Goal: Task Accomplishment & Management: Manage account settings

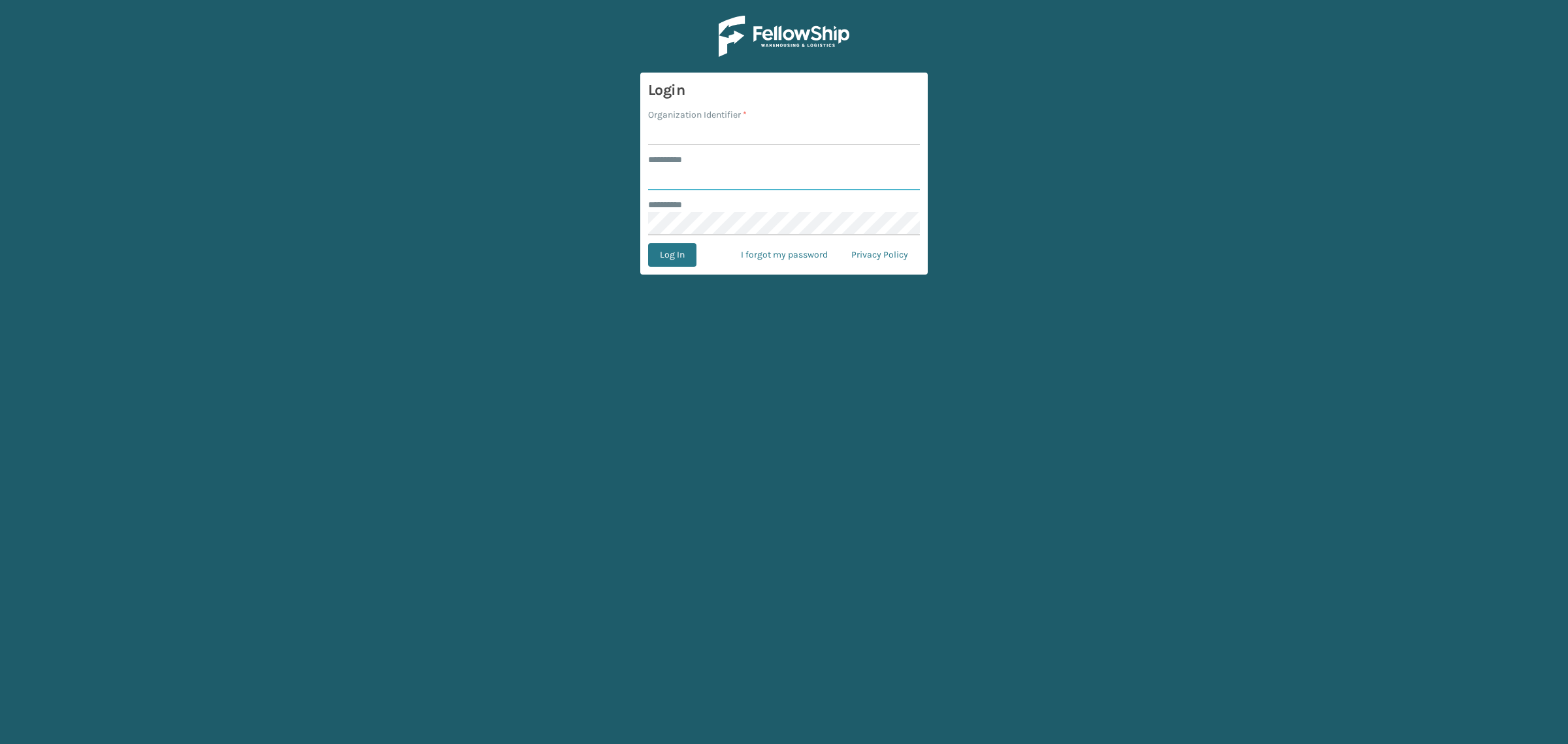
type input "**********"
click at [742, 138] on input "Organization Identifier *" at bounding box center [784, 134] width 271 height 24
type input "SuperAdminOrganization"
click at [684, 252] on button "Log In" at bounding box center [672, 255] width 49 height 24
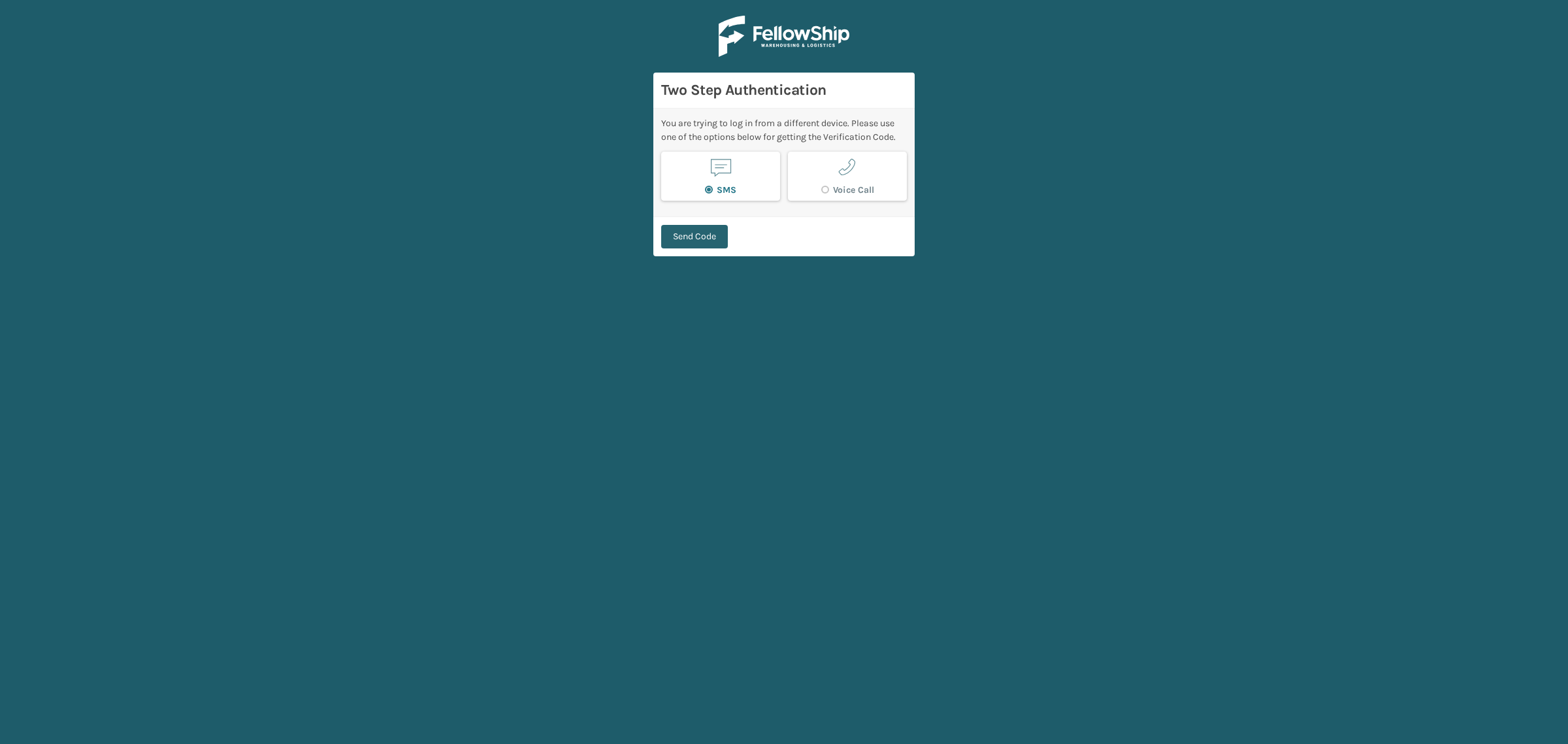
click at [720, 236] on button "Send Code" at bounding box center [694, 237] width 66 height 24
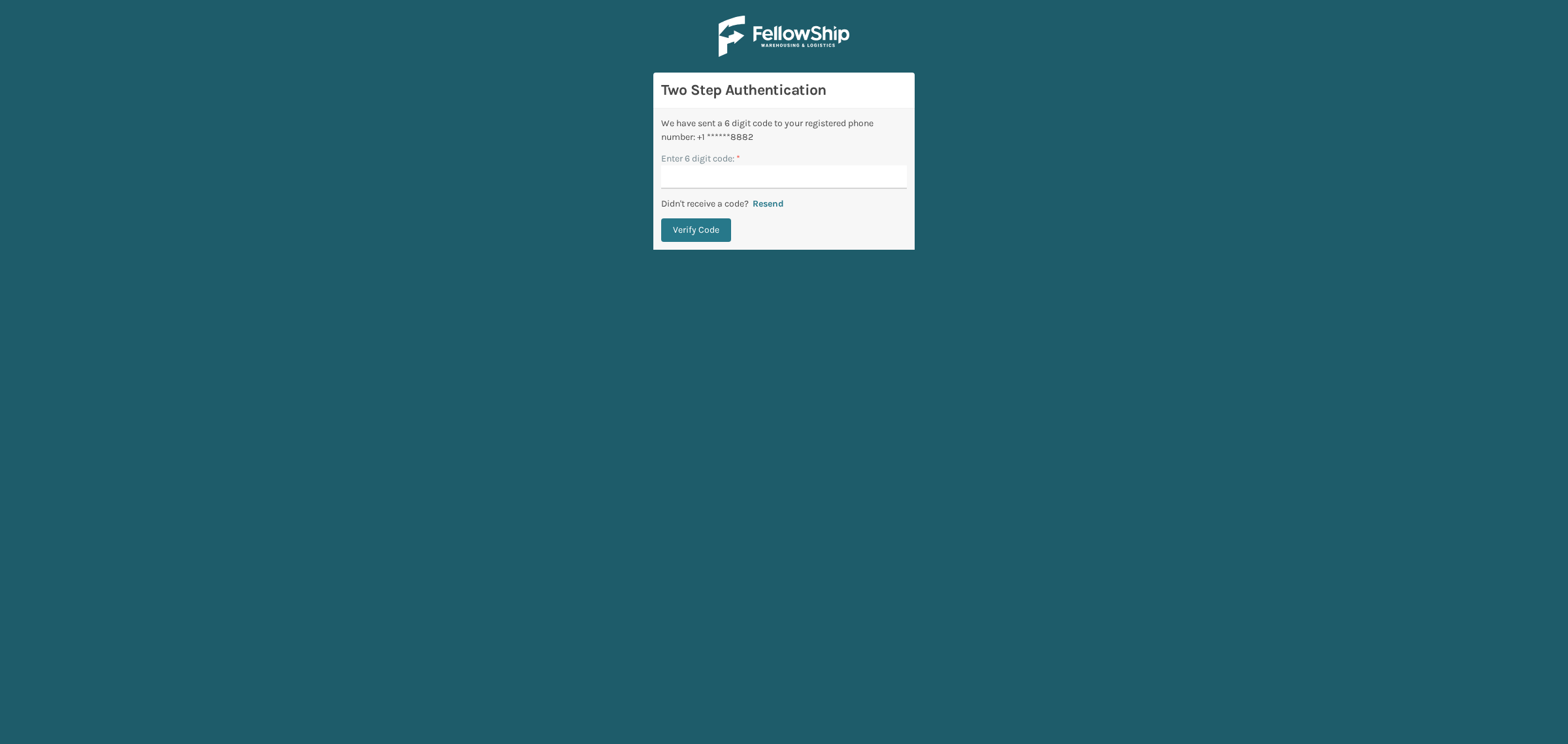
click at [726, 164] on div "Enter 6 digit code: *" at bounding box center [784, 170] width 246 height 38
click at [726, 170] on input "Enter 6 digit code: *" at bounding box center [784, 177] width 246 height 24
type input "760007"
click at [662, 218] on button "Verify Code" at bounding box center [696, 230] width 70 height 24
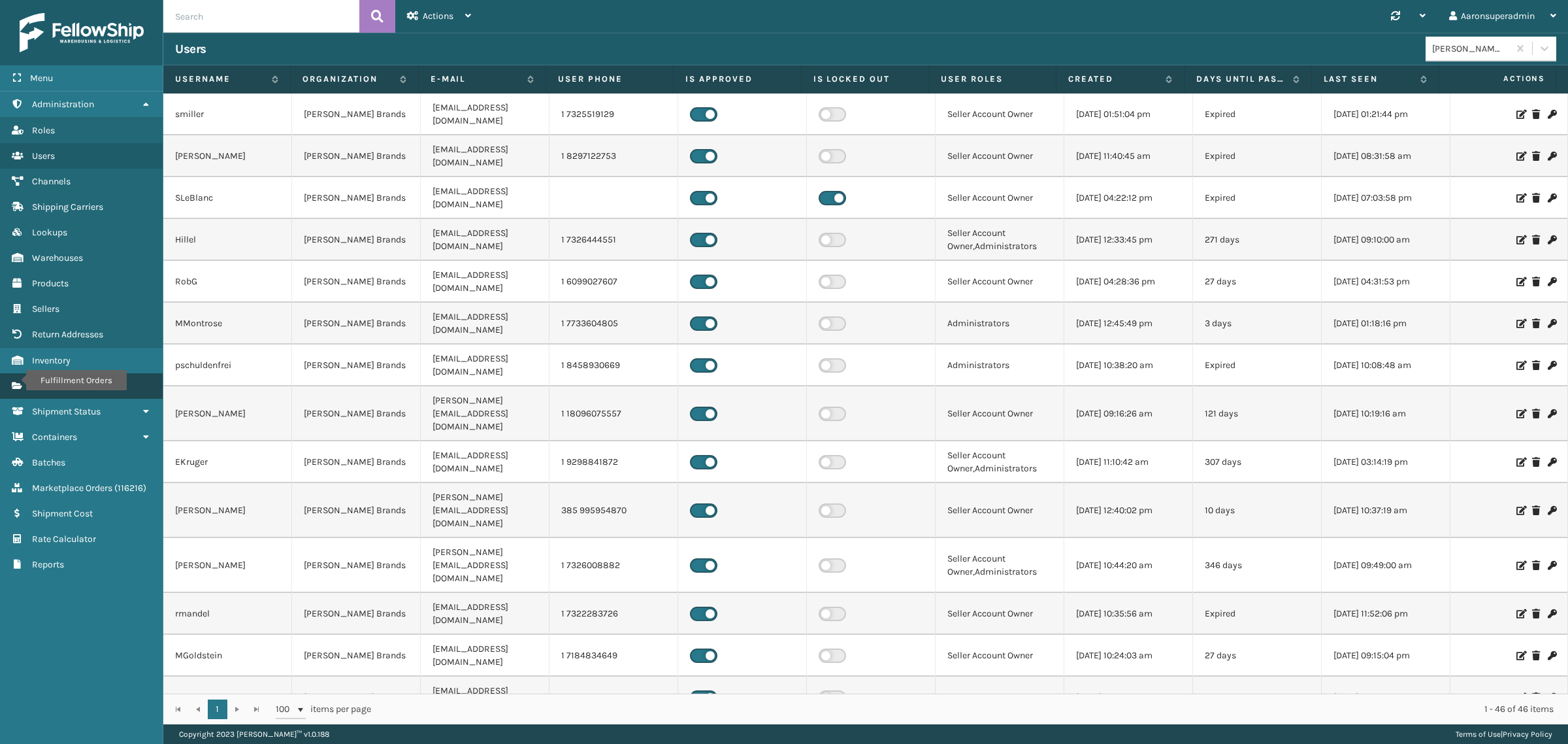
click at [18, 381] on icon "Fulfillment Orders" at bounding box center [17, 385] width 11 height 9
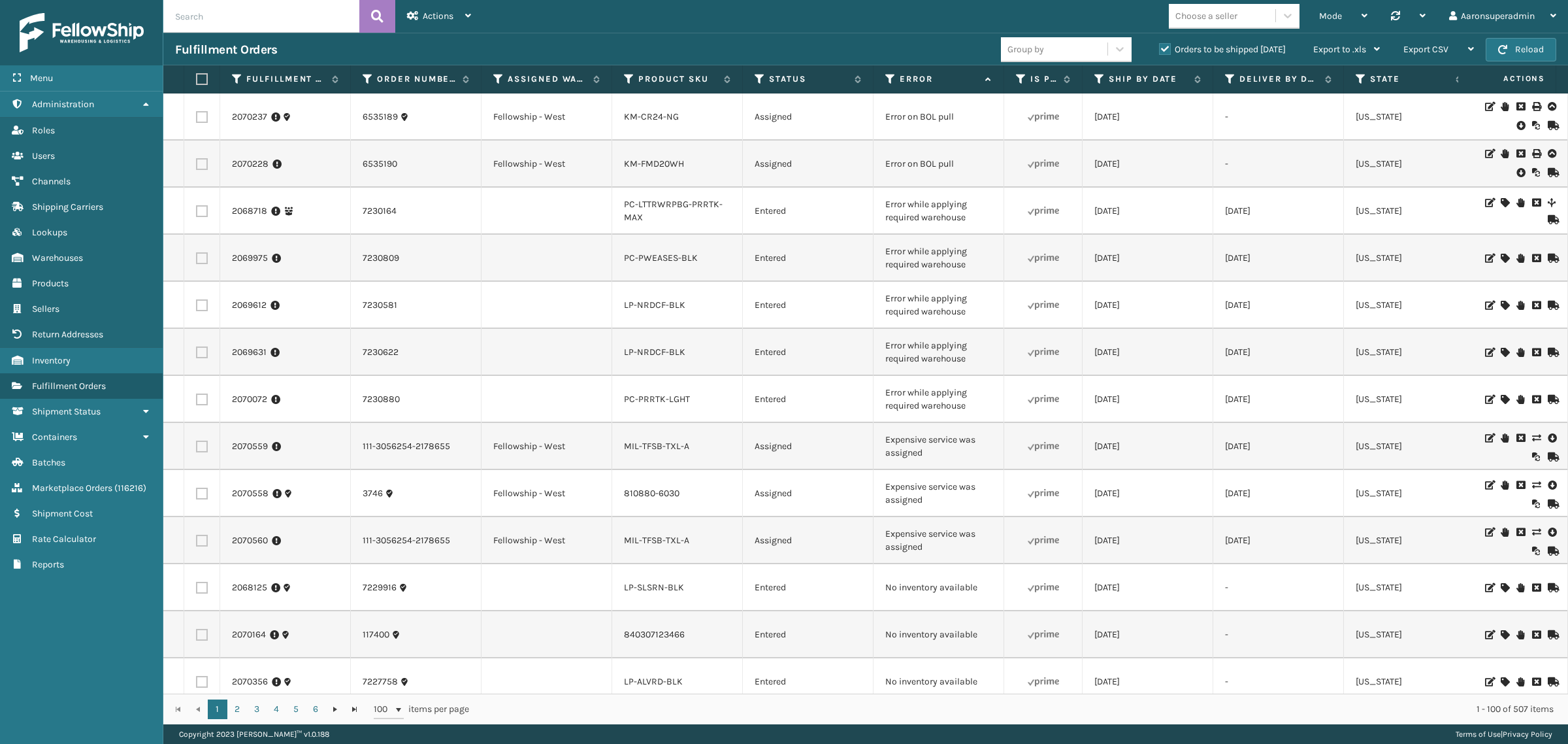
click at [266, 11] on input "text" at bounding box center [261, 16] width 196 height 33
paste input "117346"
type input "117346"
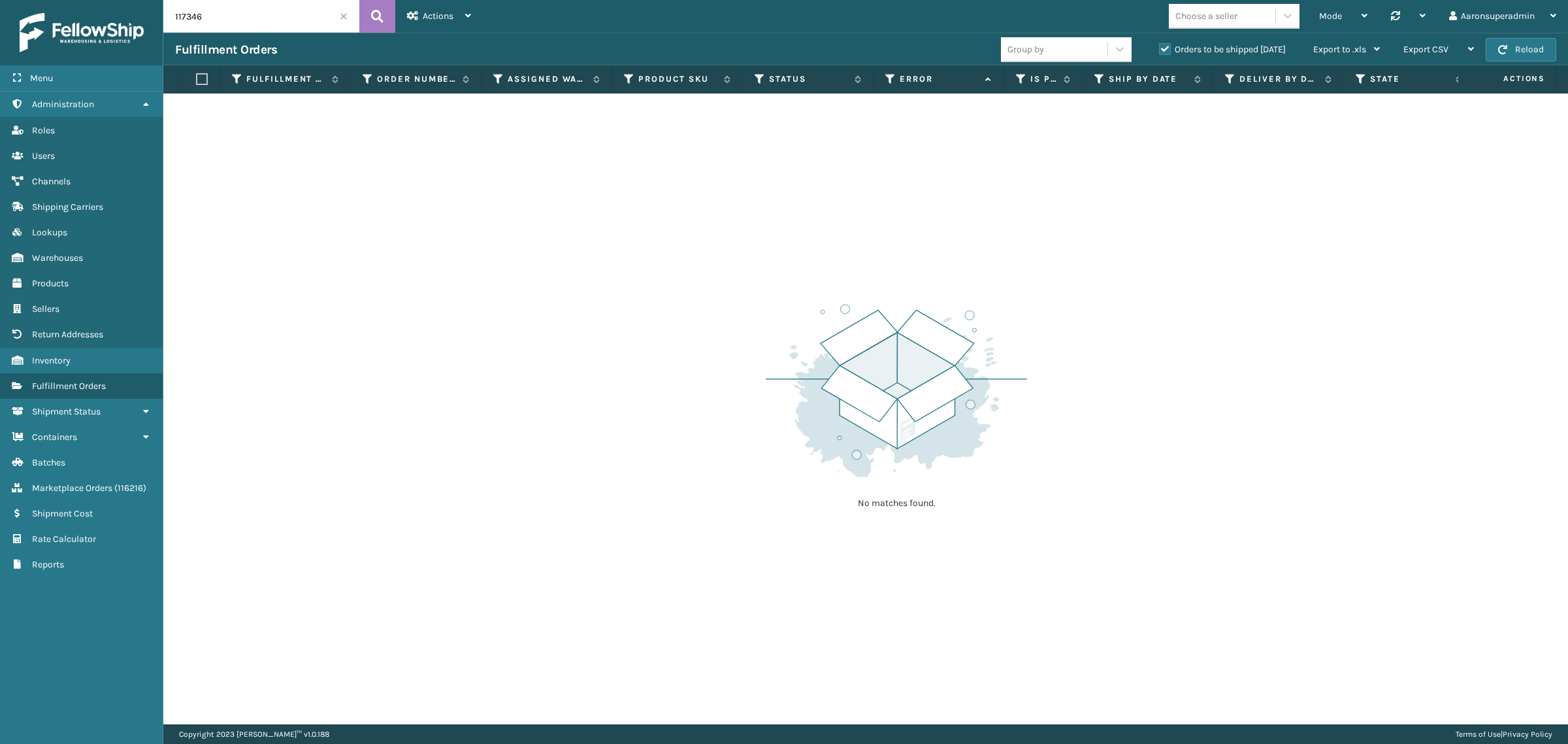
click at [1181, 48] on label "Orders to be shipped [DATE]" at bounding box center [1222, 49] width 127 height 11
click at [1160, 48] on input "Orders to be shipped [DATE]" at bounding box center [1159, 46] width 1 height 9
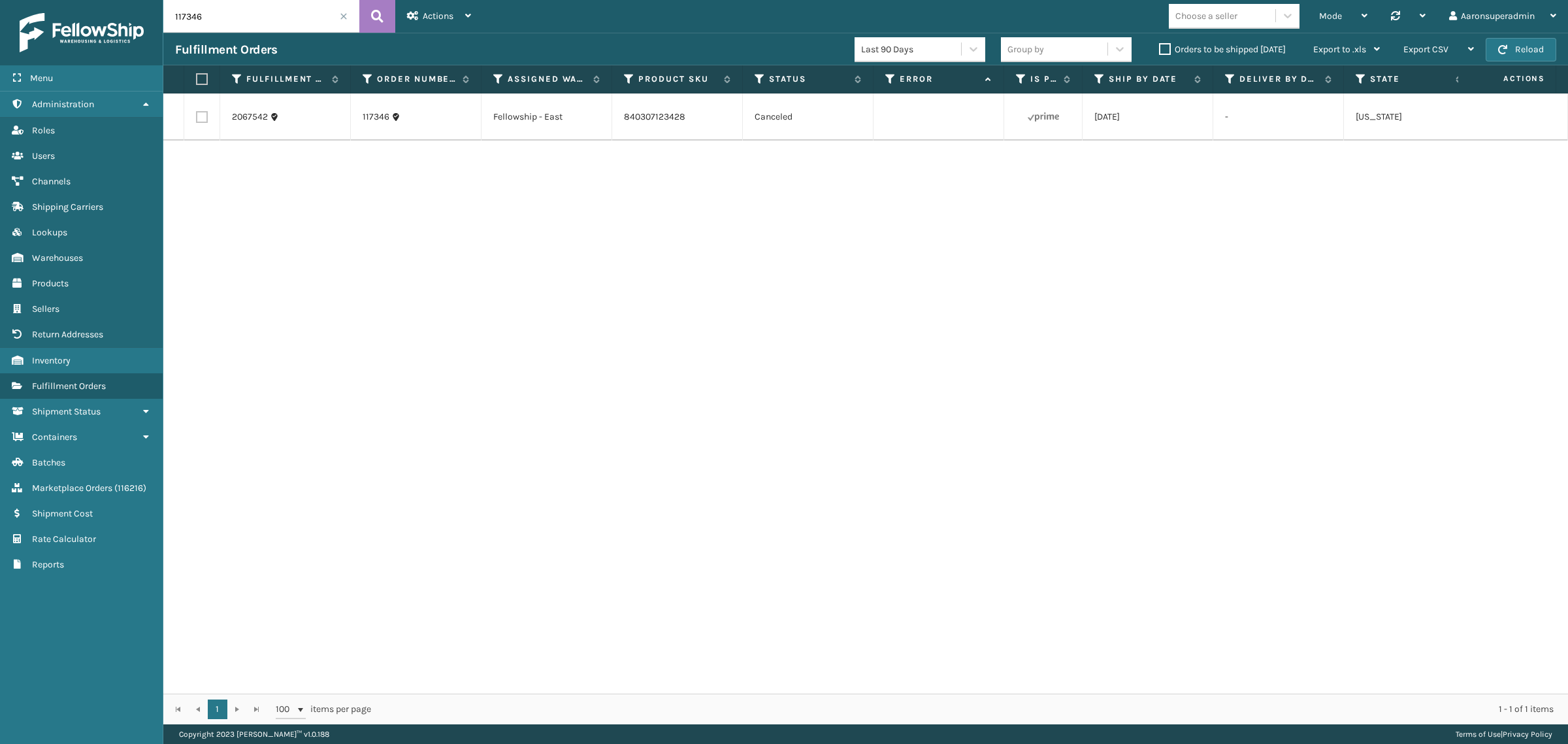
click at [269, 122] on icon at bounding box center [273, 116] width 9 height 9
click at [256, 124] on link "2067542" at bounding box center [250, 116] width 36 height 13
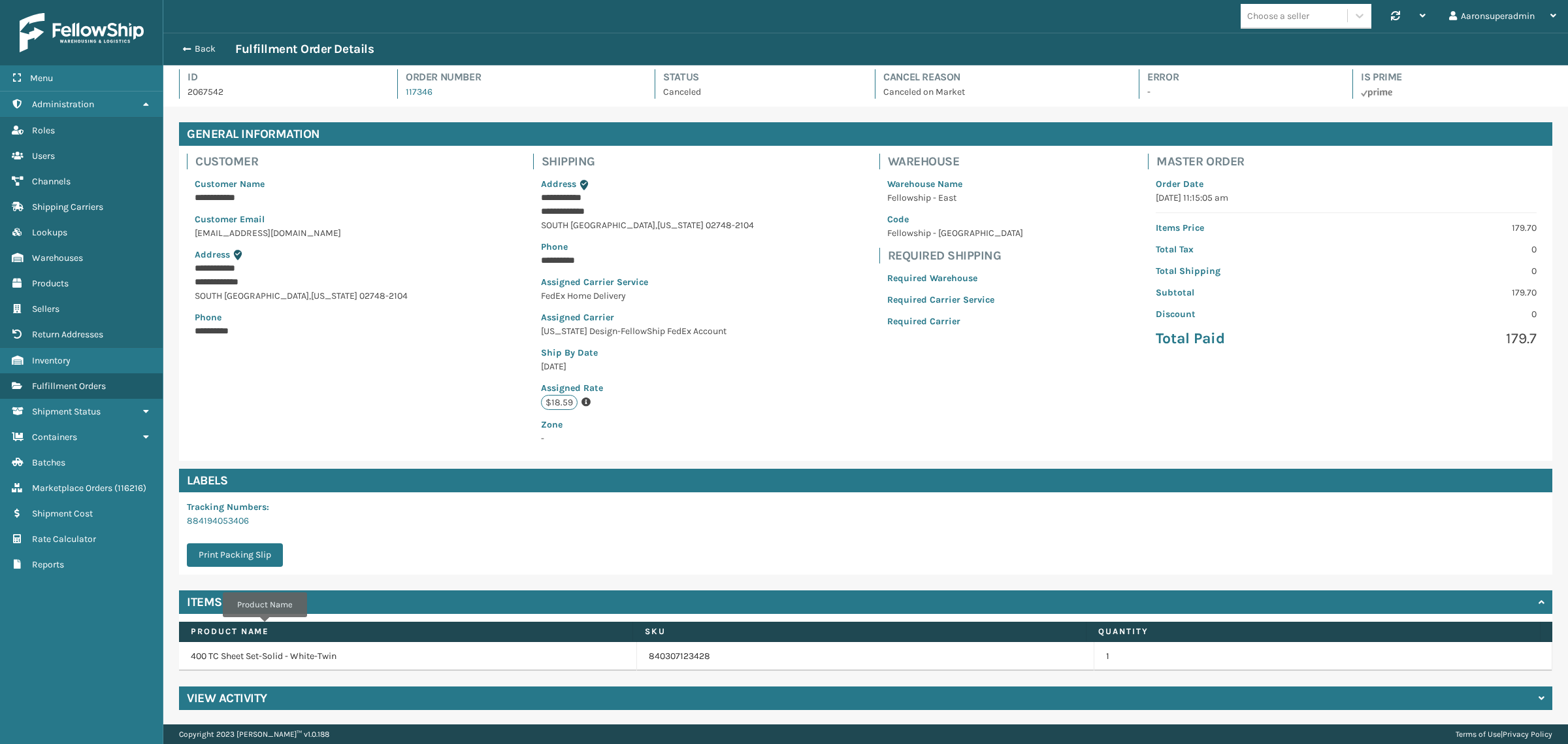
scroll to position [5, 0]
click at [243, 696] on h4 "View Activity" at bounding box center [227, 697] width 80 height 16
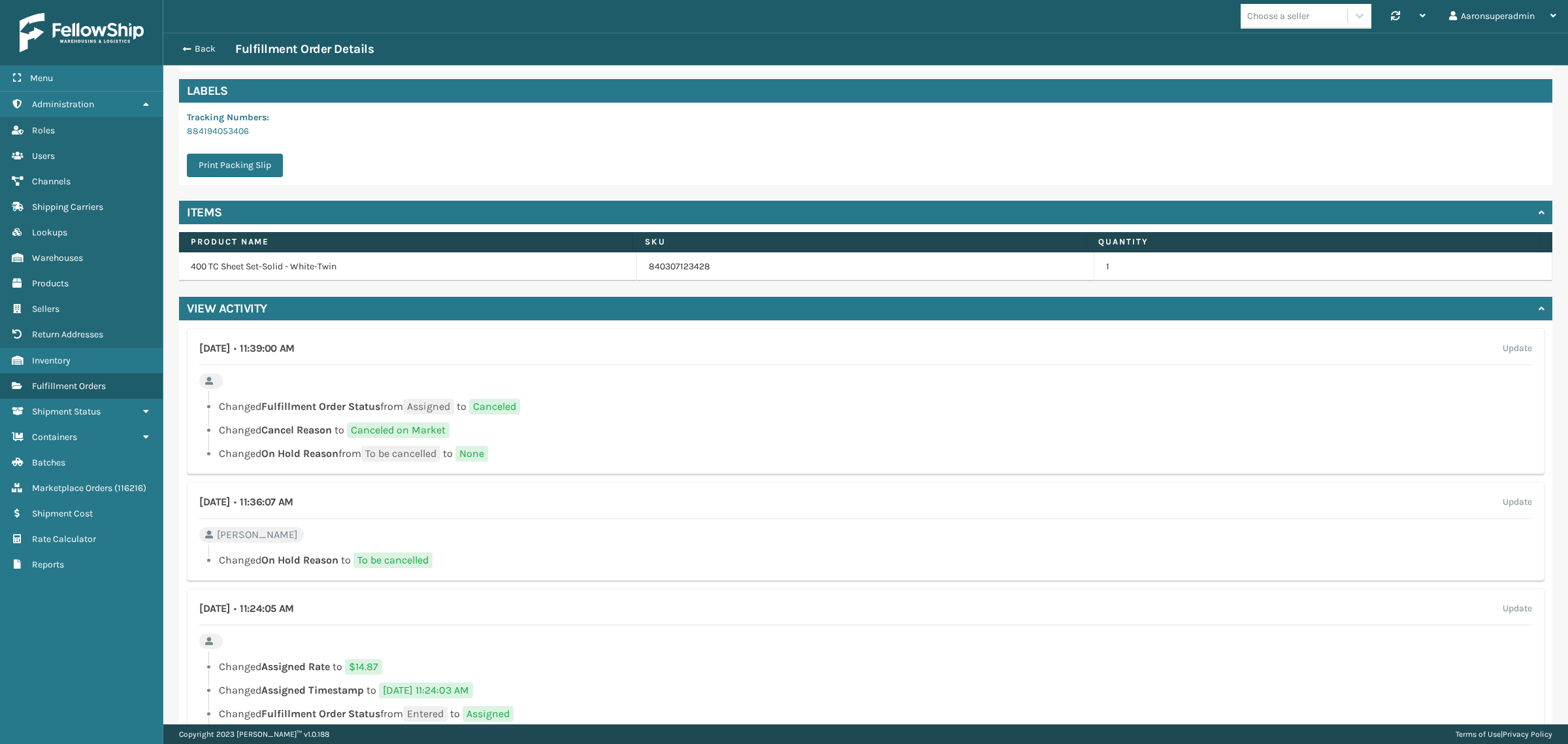
scroll to position [284, 0]
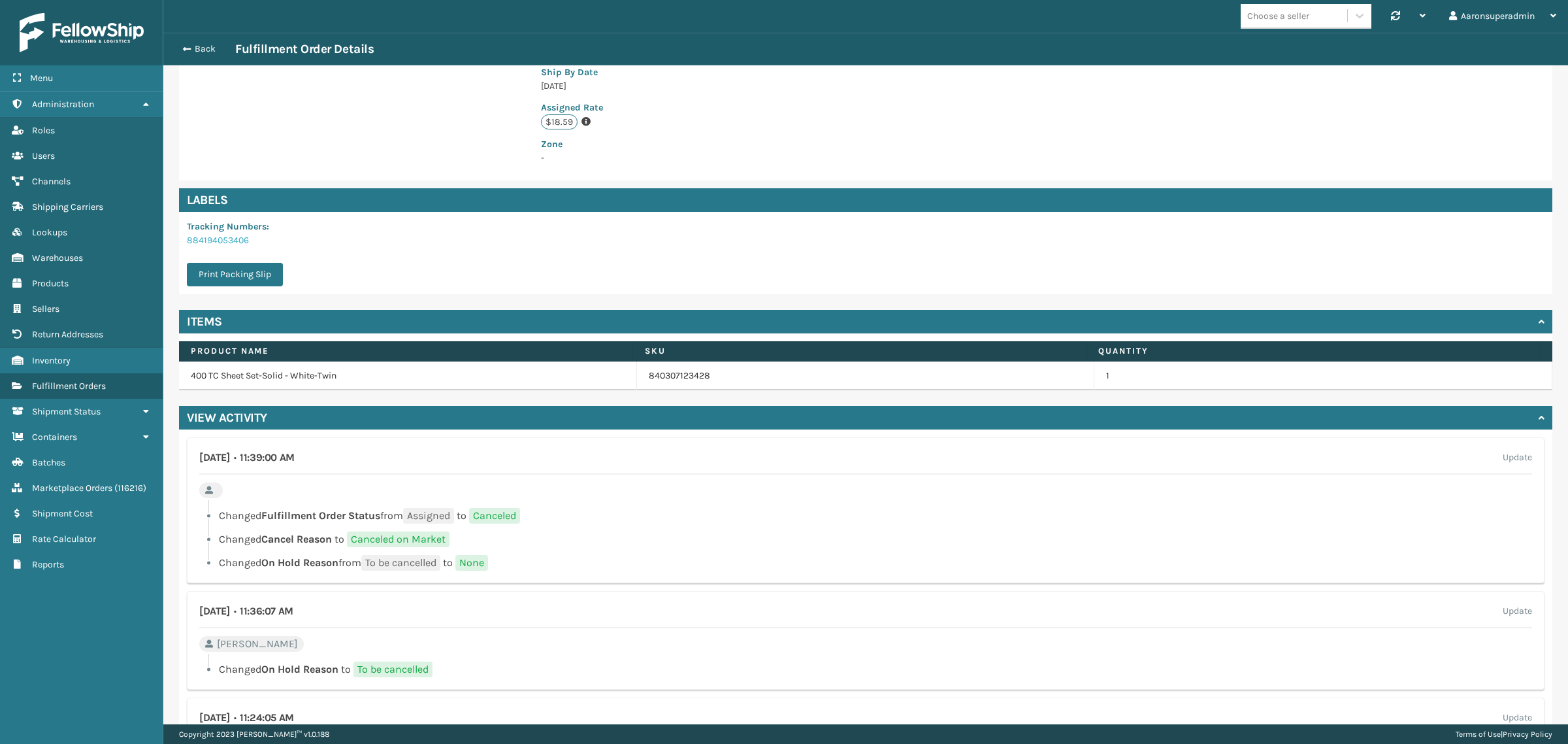
click at [204, 235] on link "884194053406" at bounding box center [218, 240] width 62 height 11
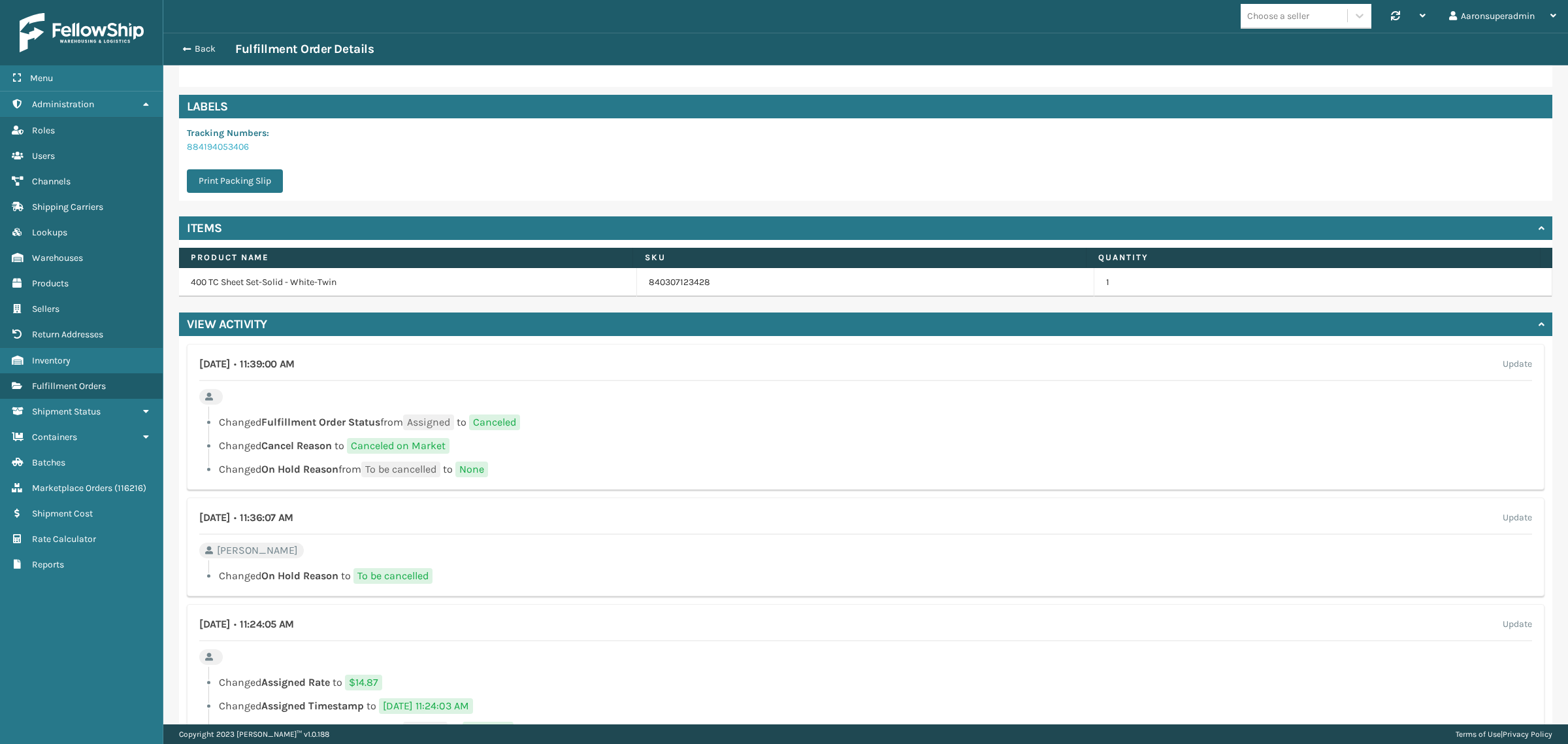
scroll to position [490, 0]
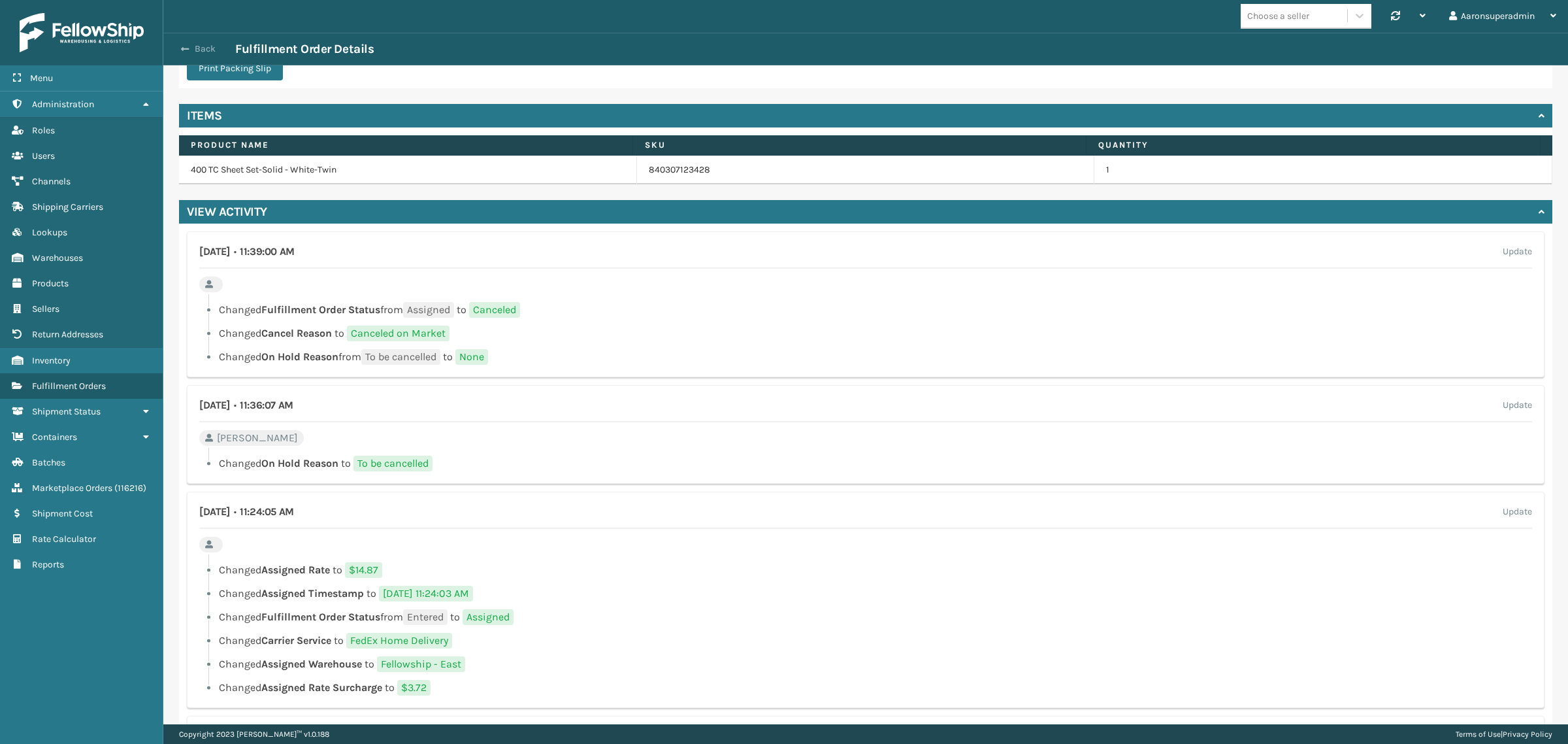
click at [204, 45] on button "Back" at bounding box center [205, 50] width 60 height 12
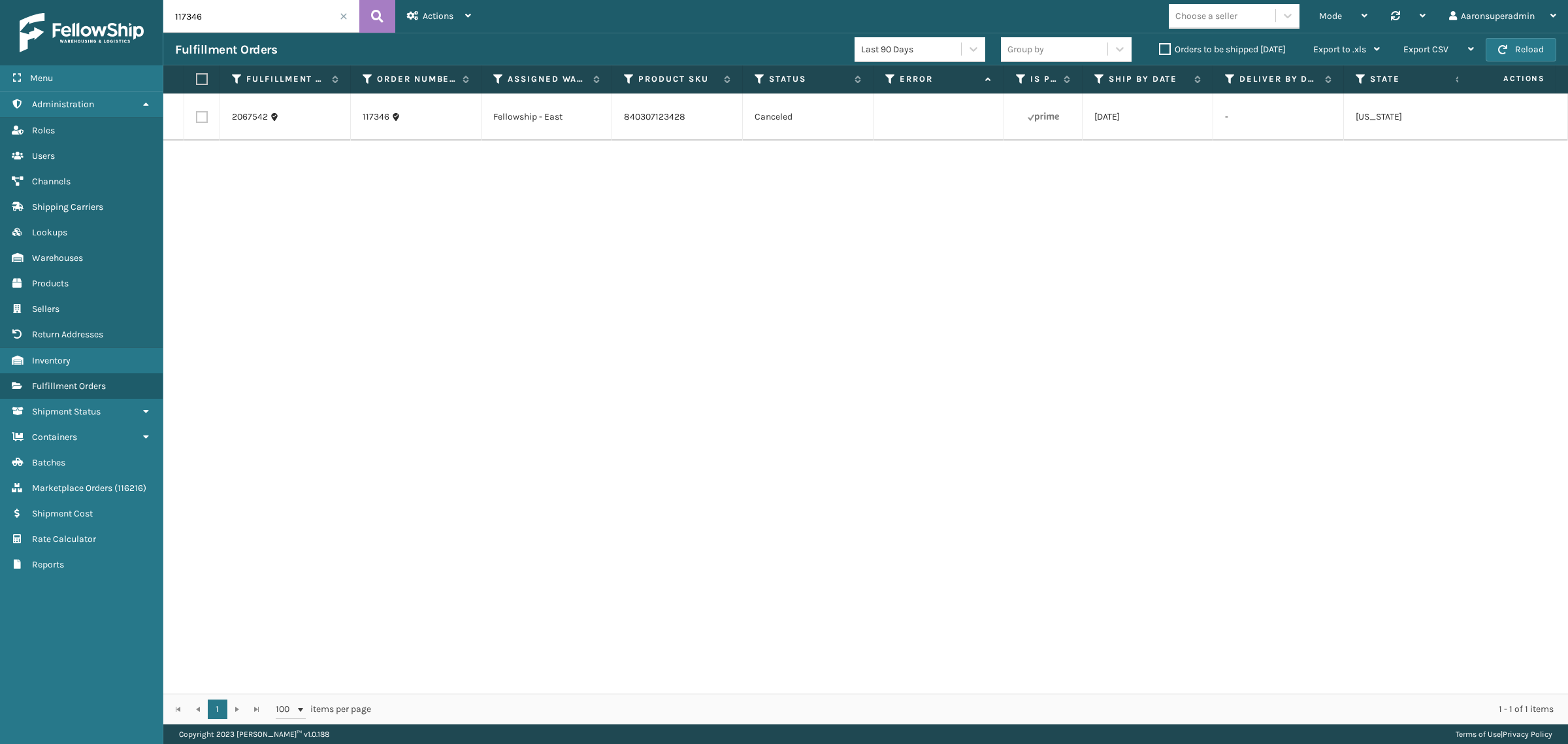
click at [1170, 46] on label "Orders to be shipped [DATE]" at bounding box center [1222, 49] width 127 height 11
click at [1160, 46] on input "Orders to be shipped [DATE]" at bounding box center [1159, 46] width 1 height 9
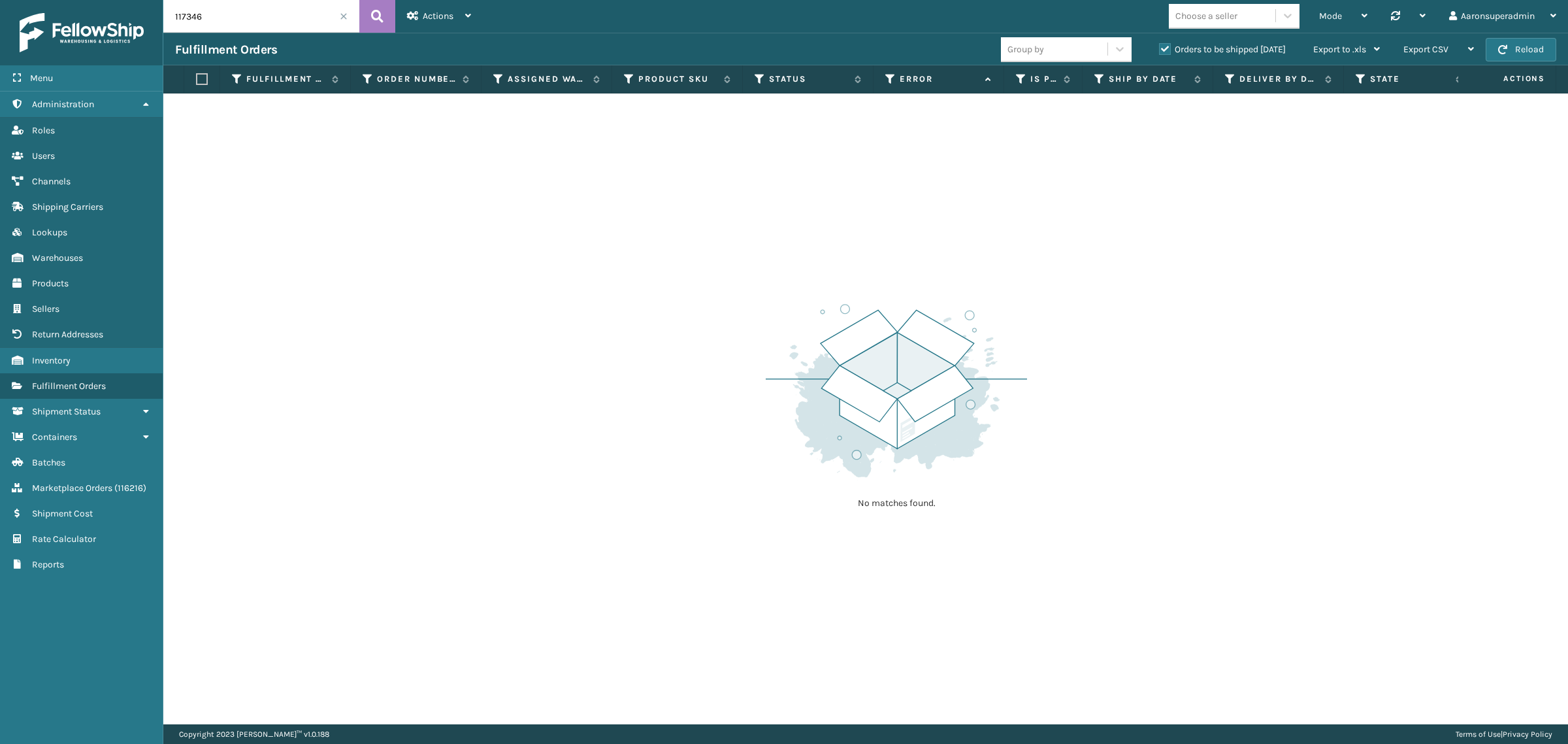
click at [343, 15] on span at bounding box center [344, 17] width 8 height 8
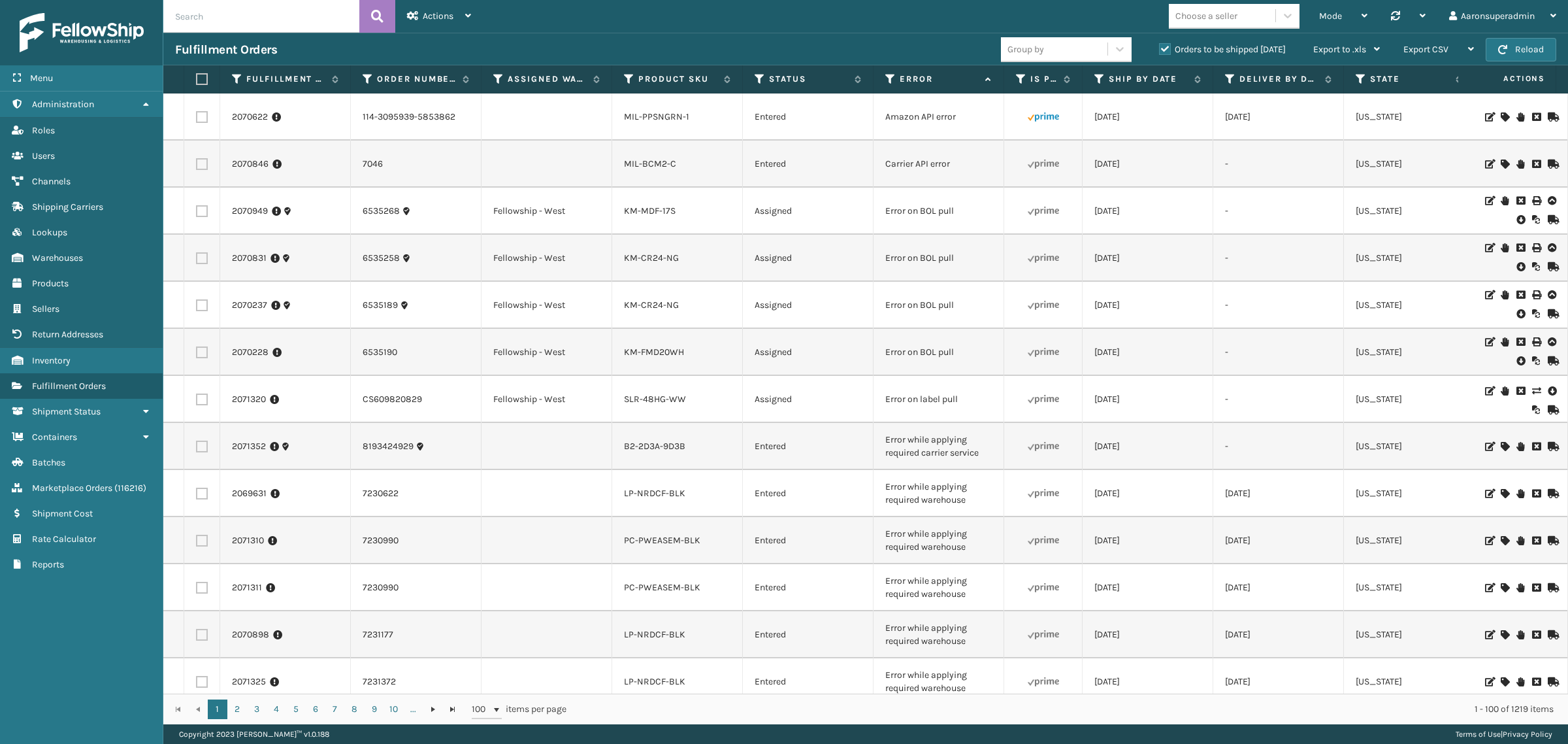
click at [242, 26] on input "text" at bounding box center [261, 16] width 196 height 33
paste input "2071081"
type input "2071081"
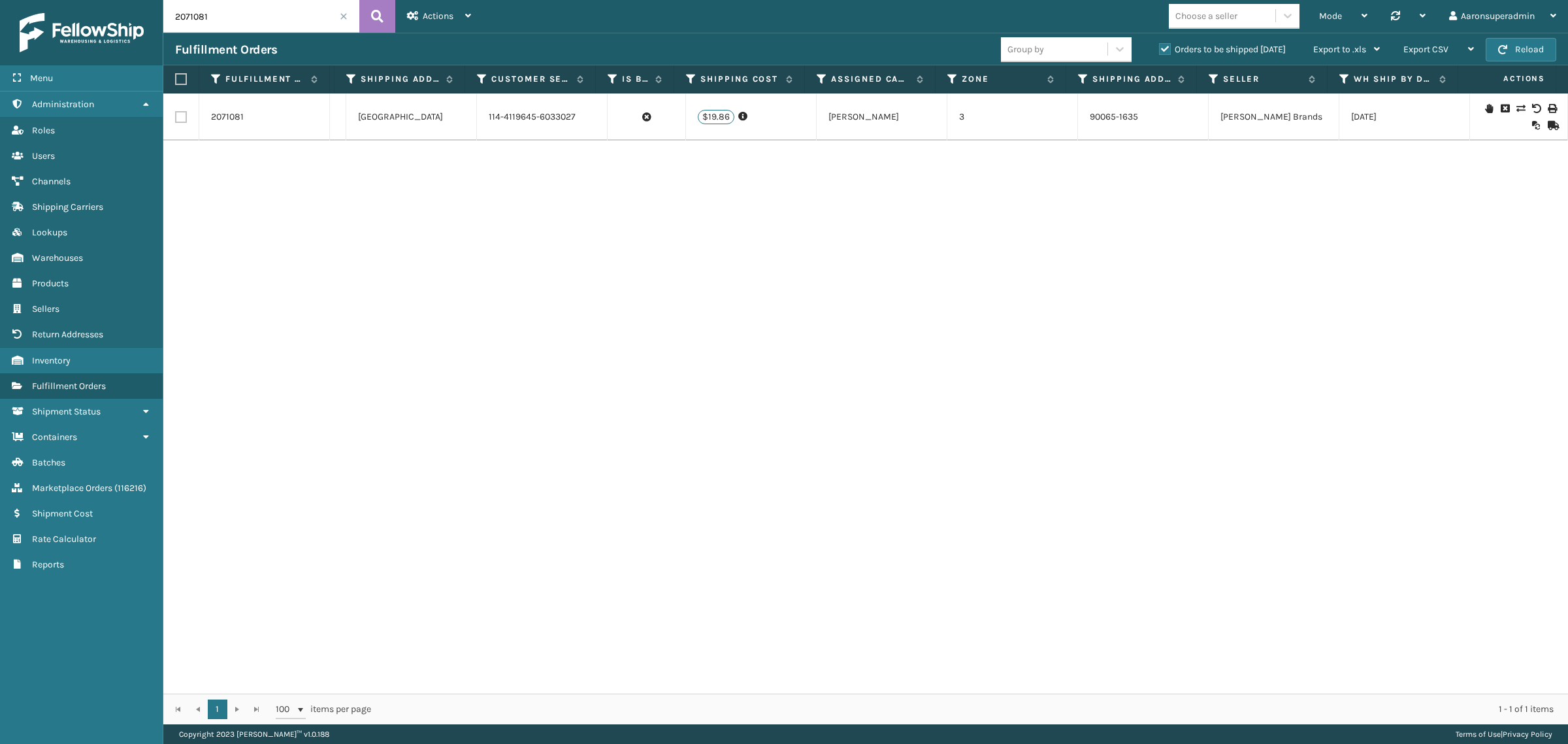
scroll to position [0, 1392]
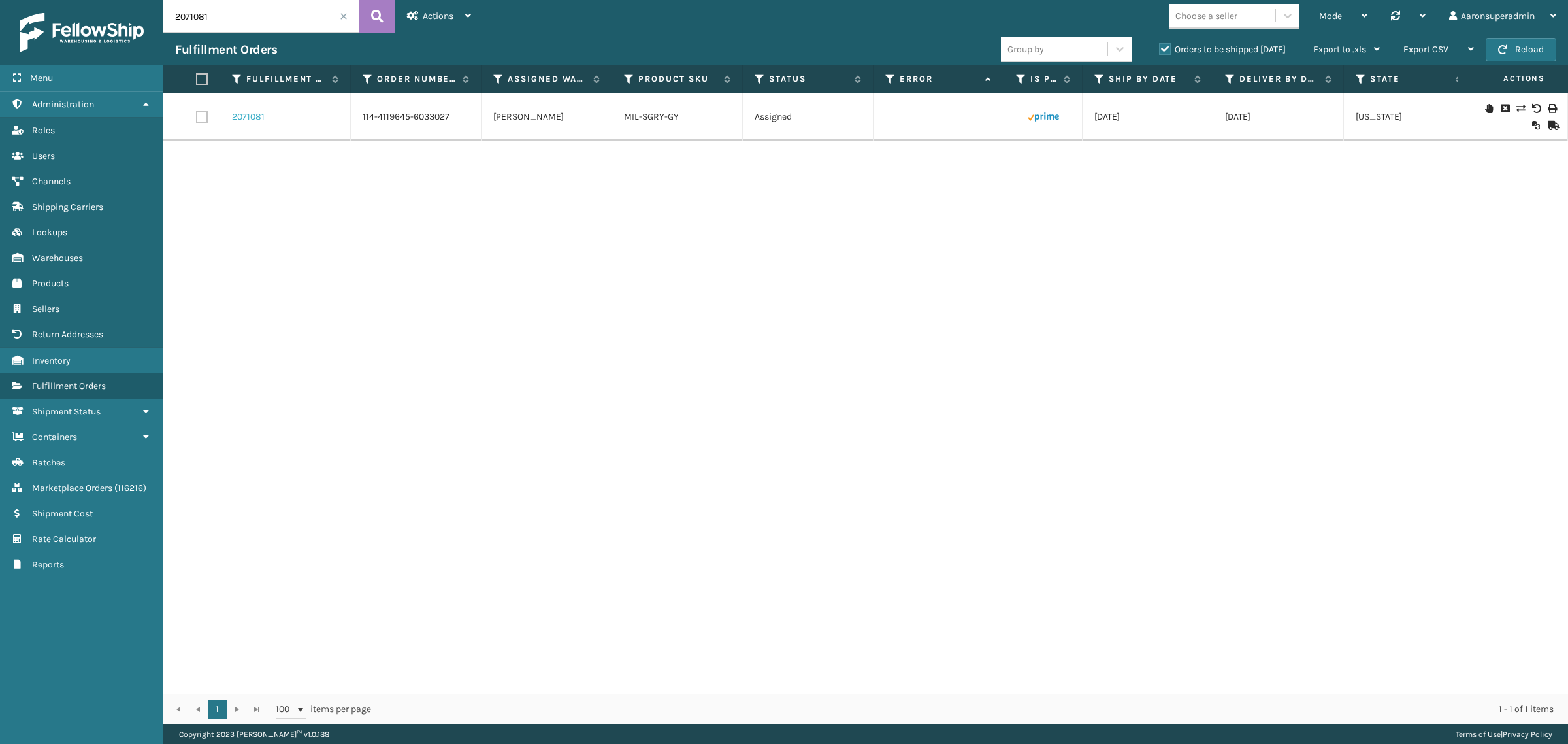
click at [243, 118] on link "2071081" at bounding box center [248, 116] width 33 height 13
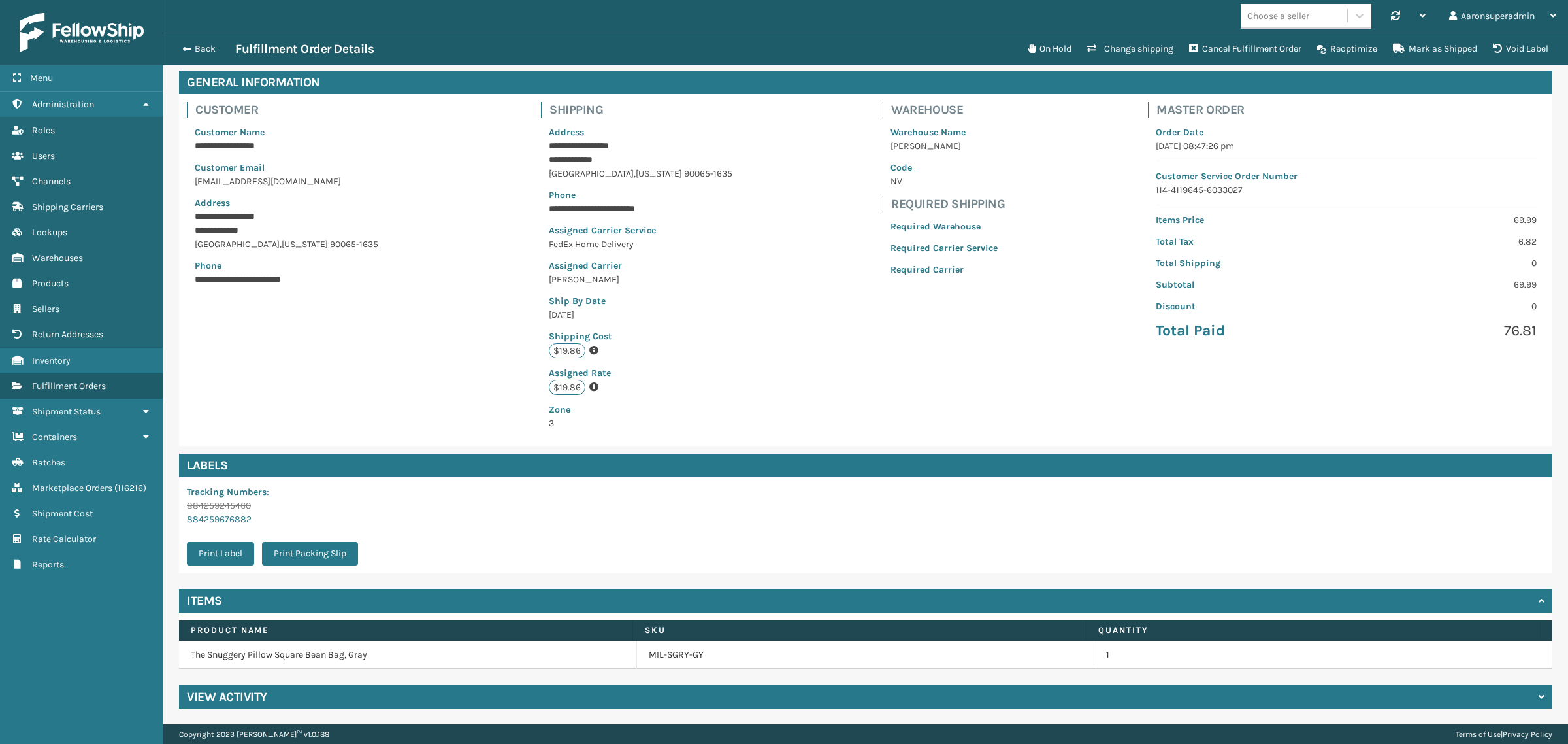
click at [292, 692] on div "View Activity" at bounding box center [866, 696] width 1373 height 24
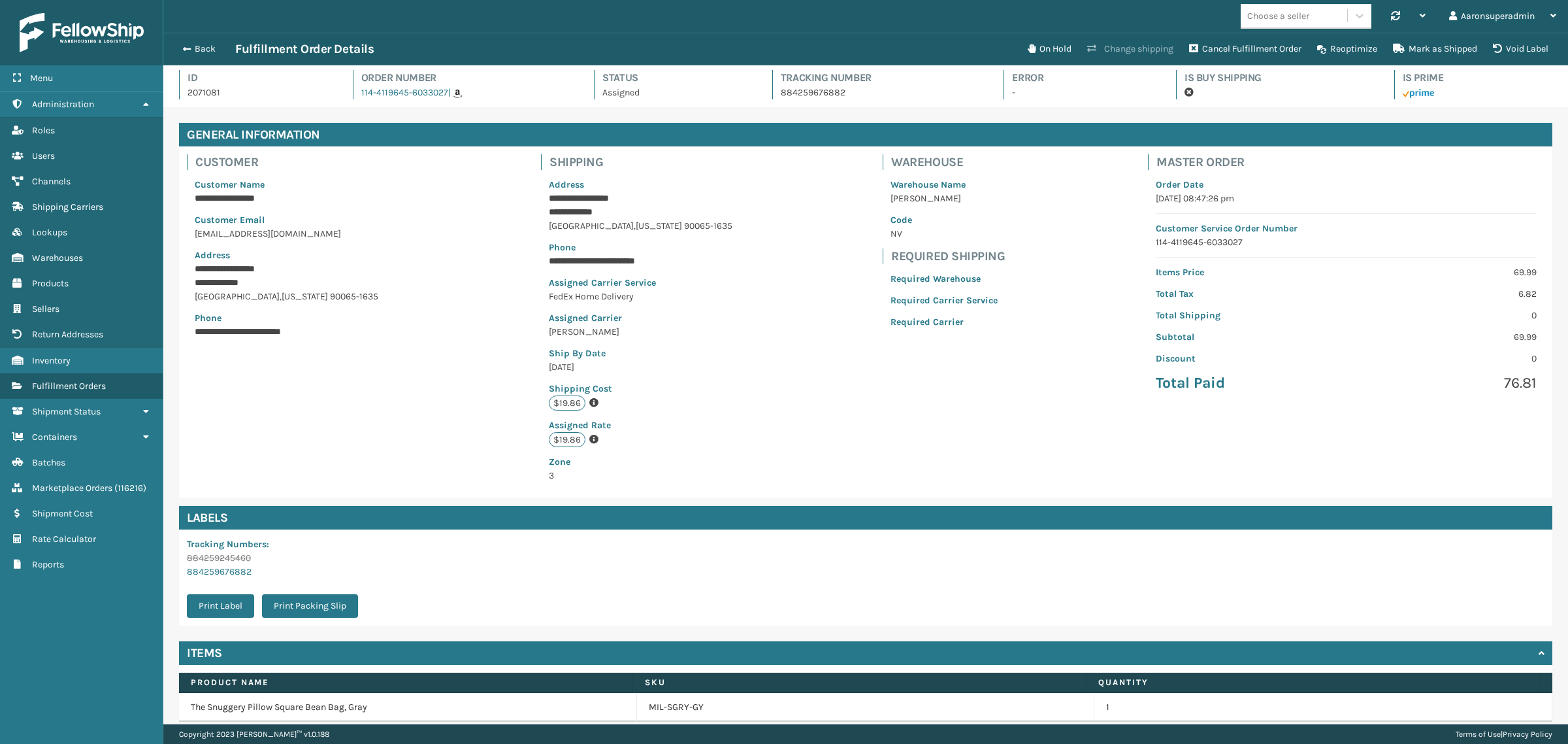
click at [1096, 46] on button "Change shipping" at bounding box center [1130, 49] width 102 height 26
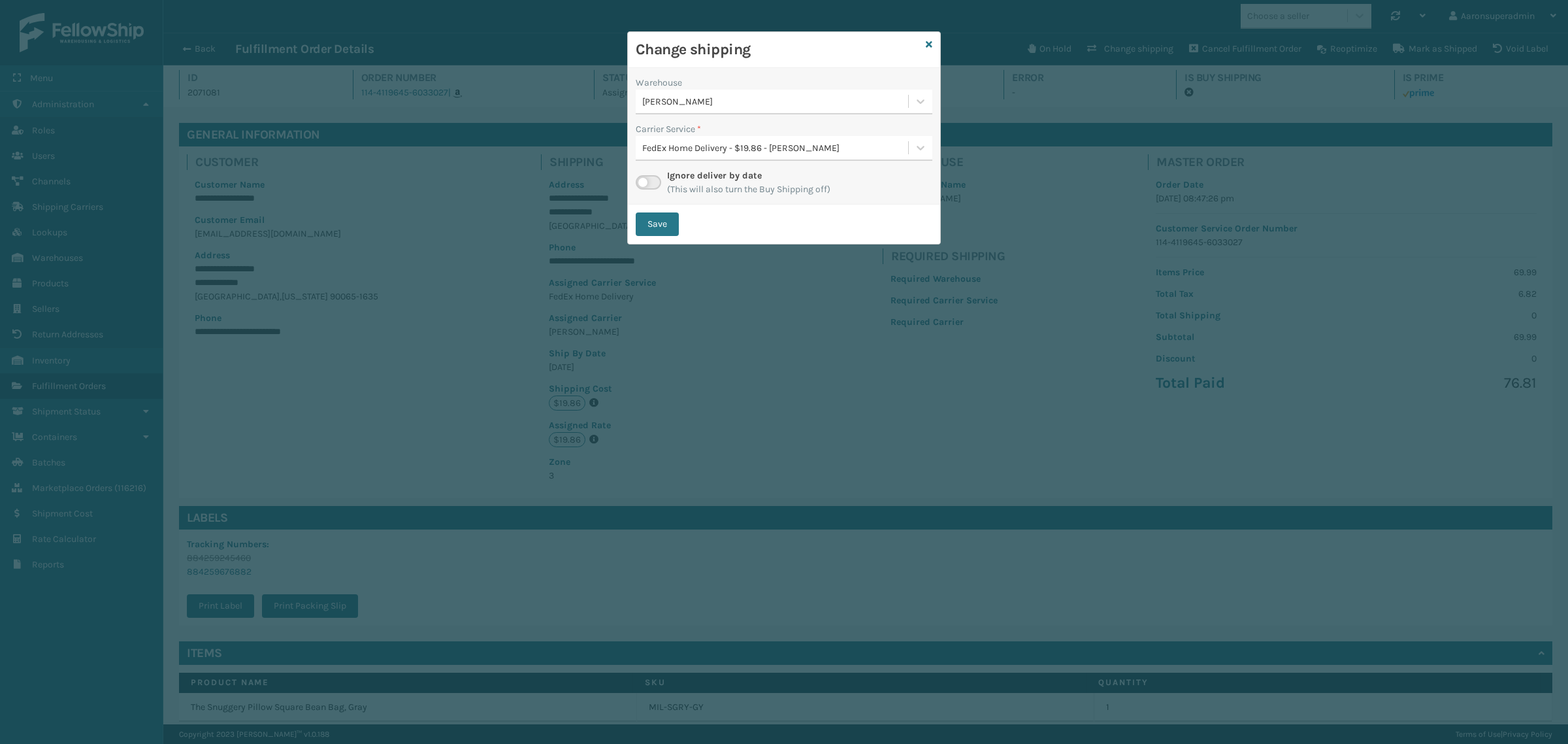
click at [686, 149] on div "FedEx Home Delivery - $19.86 - [PERSON_NAME]" at bounding box center [776, 148] width 267 height 14
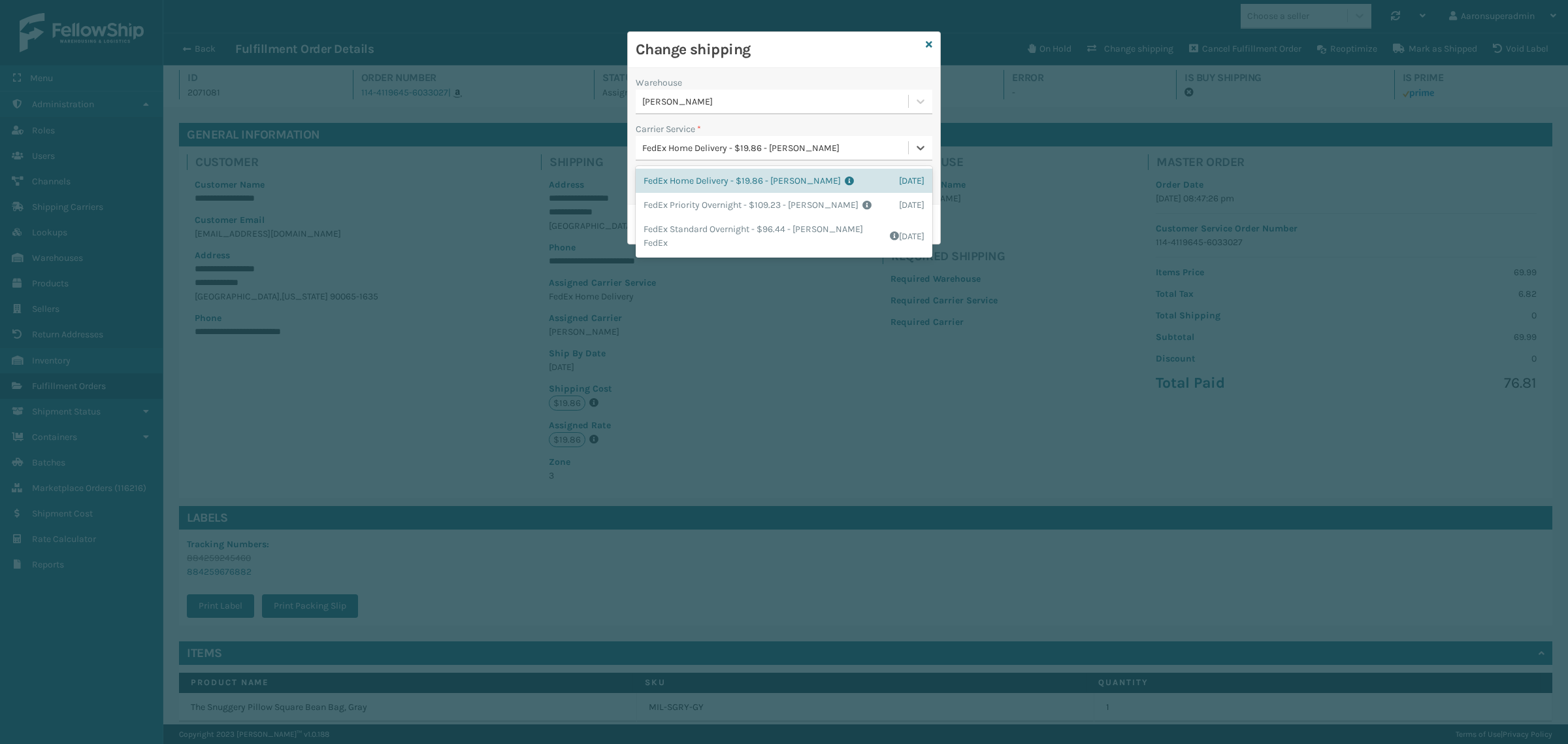
click at [686, 126] on label "Carrier Service *" at bounding box center [669, 129] width 65 height 14
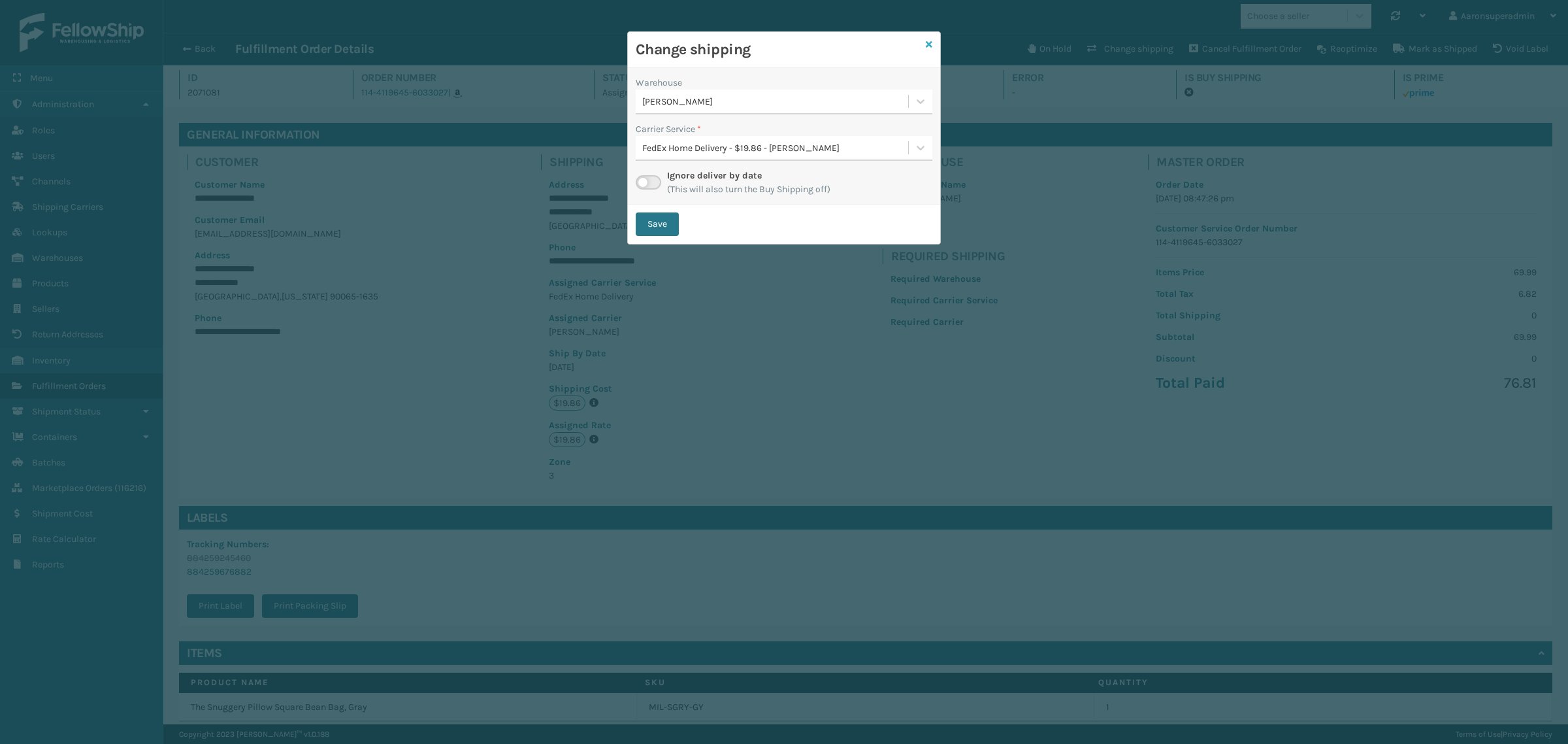
click at [926, 46] on icon at bounding box center [929, 44] width 7 height 9
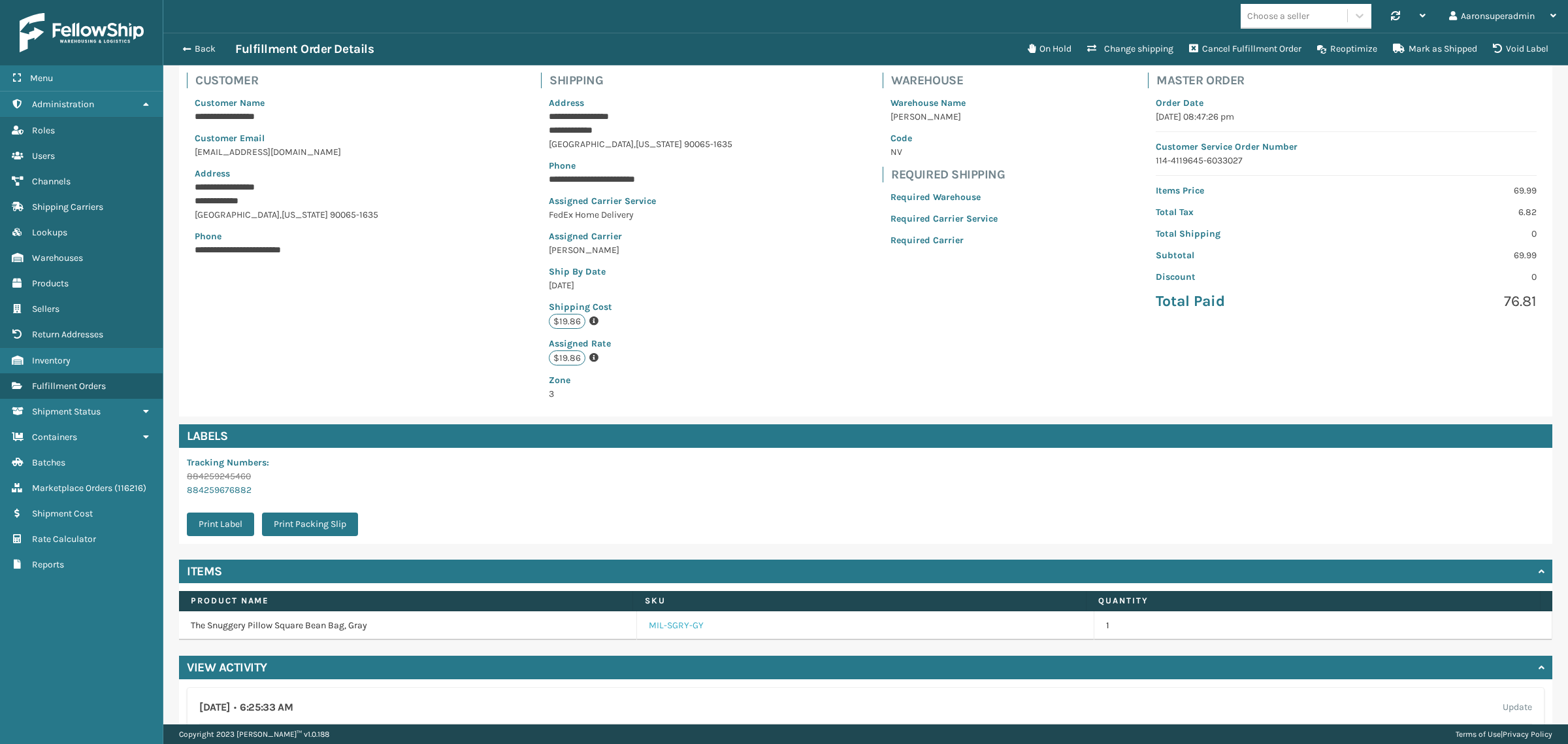
click at [665, 632] on link "MIL-SGRY-GY" at bounding box center [676, 625] width 54 height 13
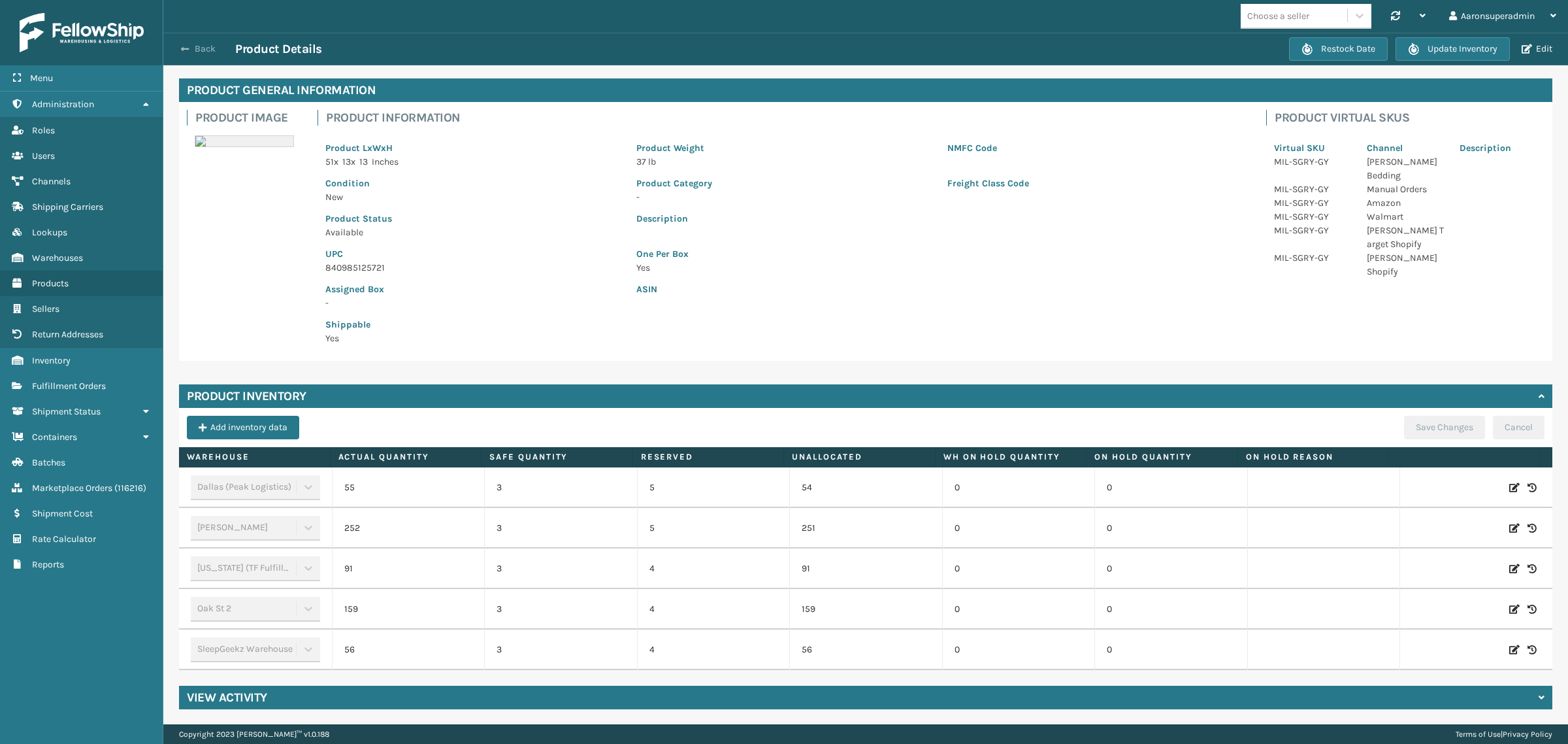
click at [187, 48] on span "button" at bounding box center [185, 49] width 8 height 9
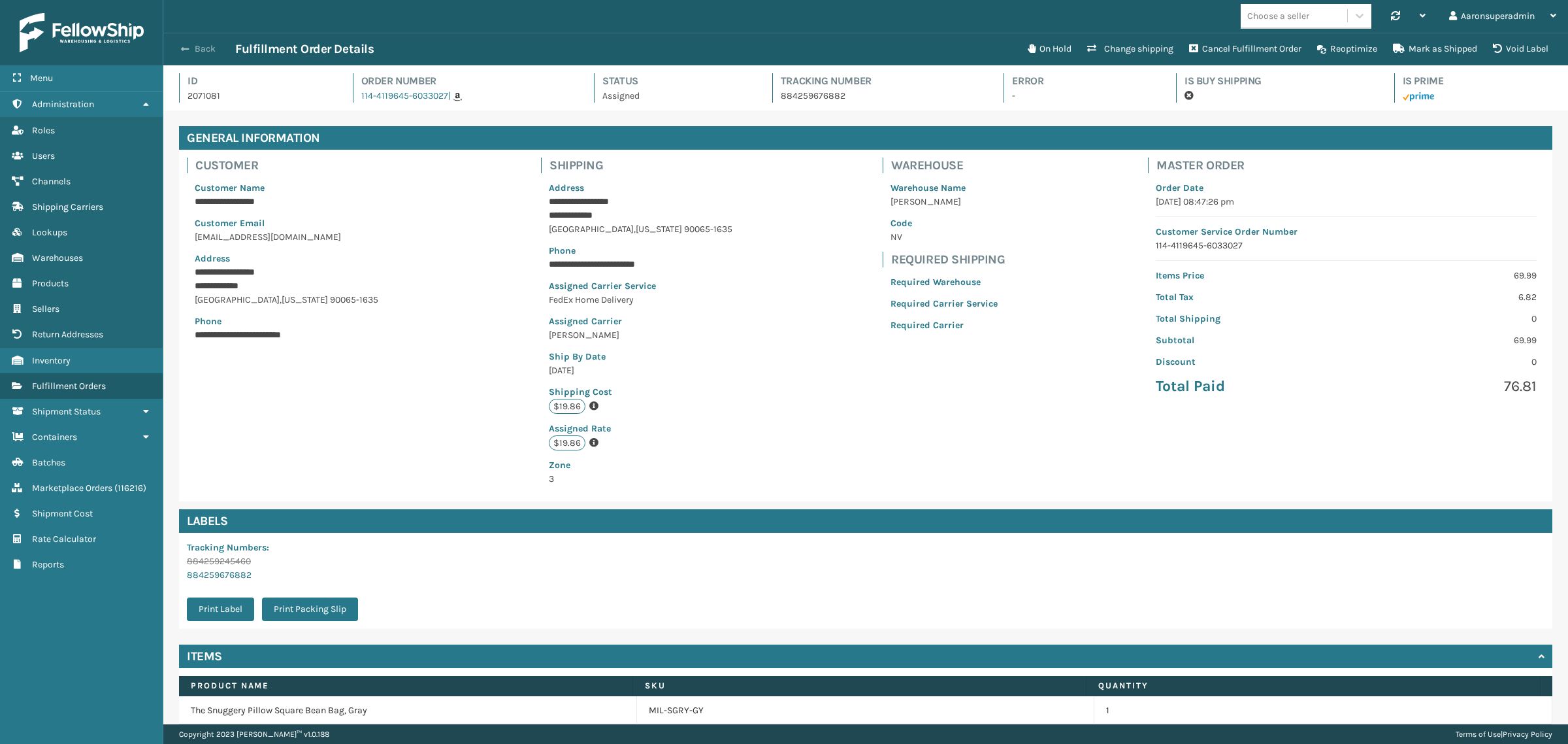
click at [200, 50] on button "Back" at bounding box center [205, 50] width 60 height 12
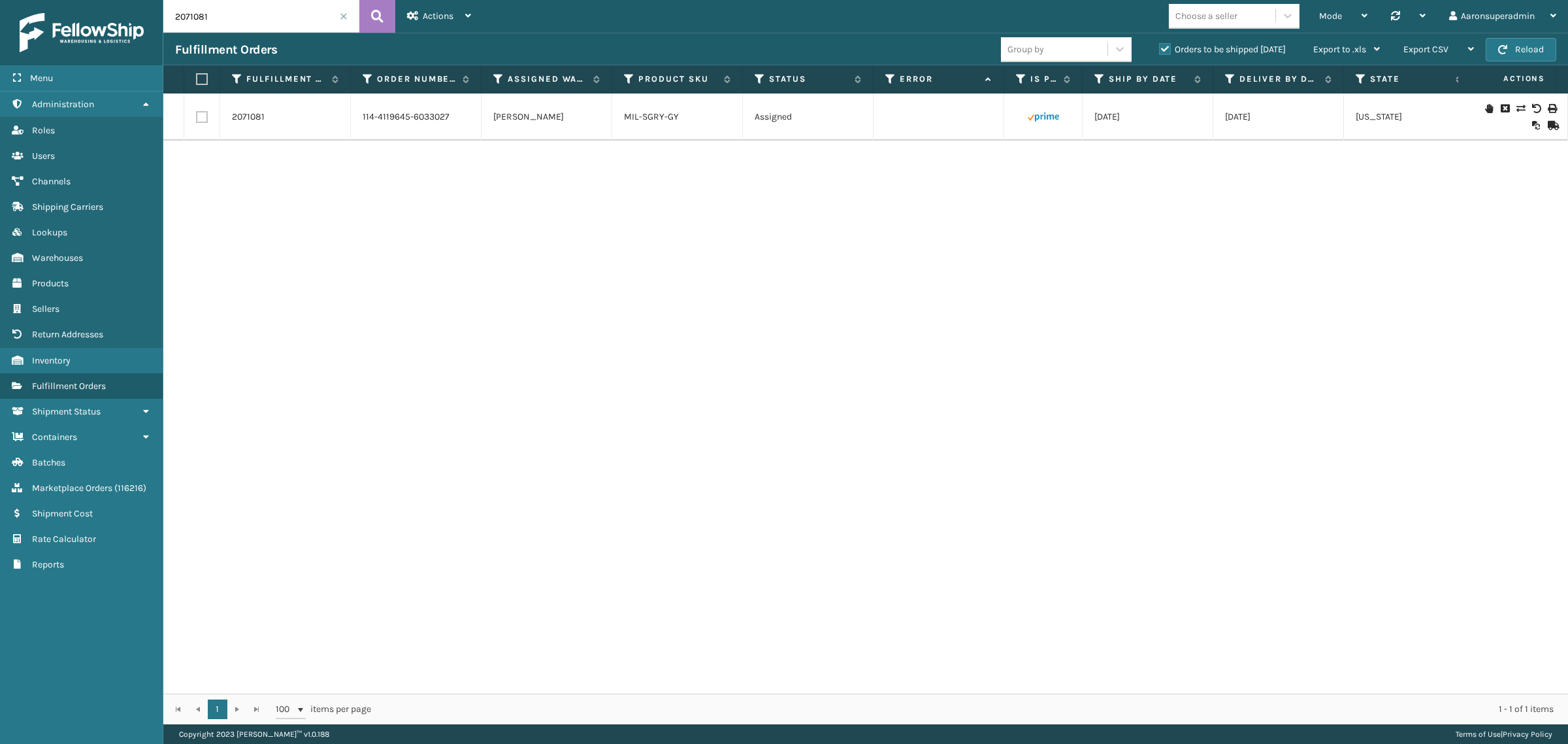
click at [342, 15] on span at bounding box center [344, 17] width 8 height 8
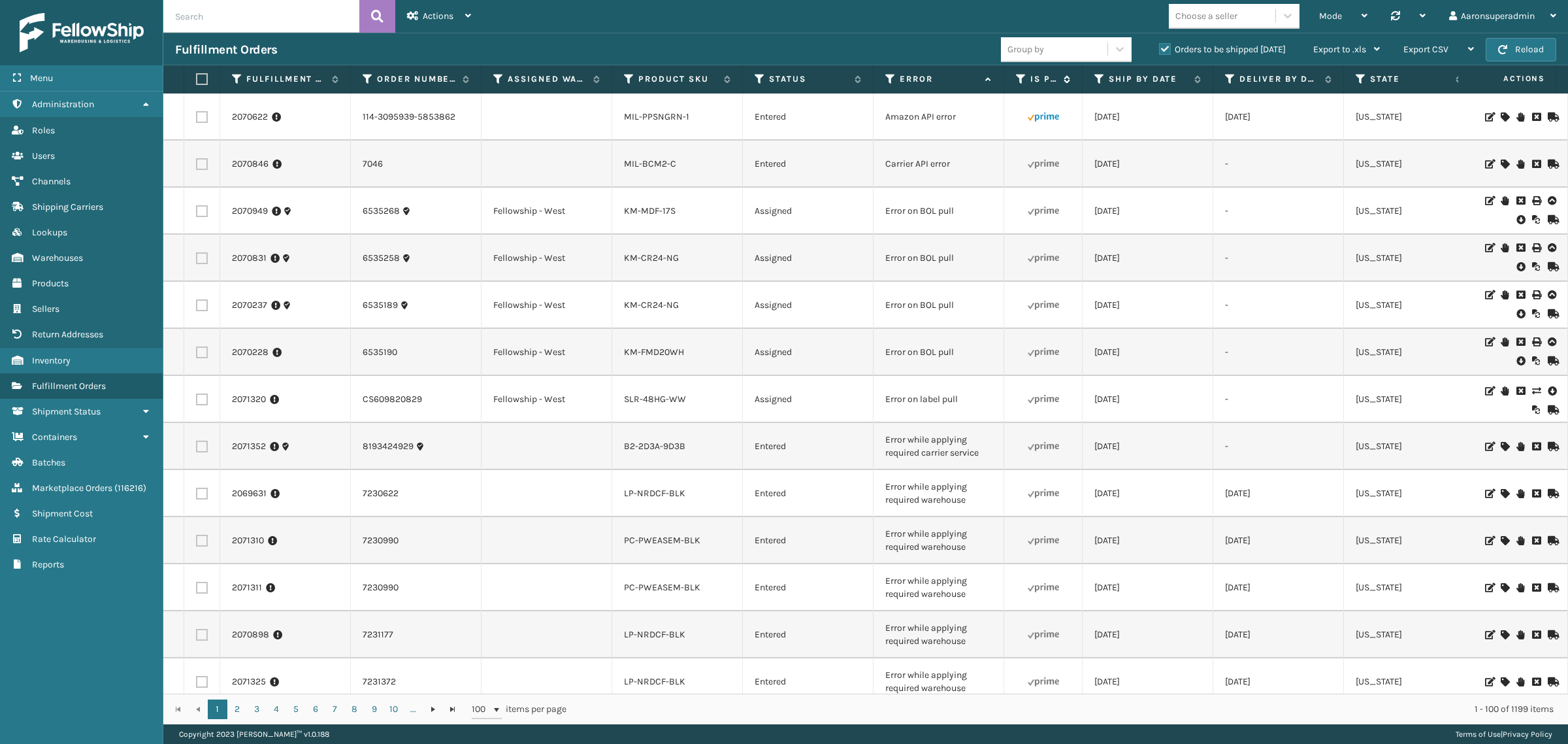
click at [1019, 78] on icon at bounding box center [1021, 79] width 11 height 12
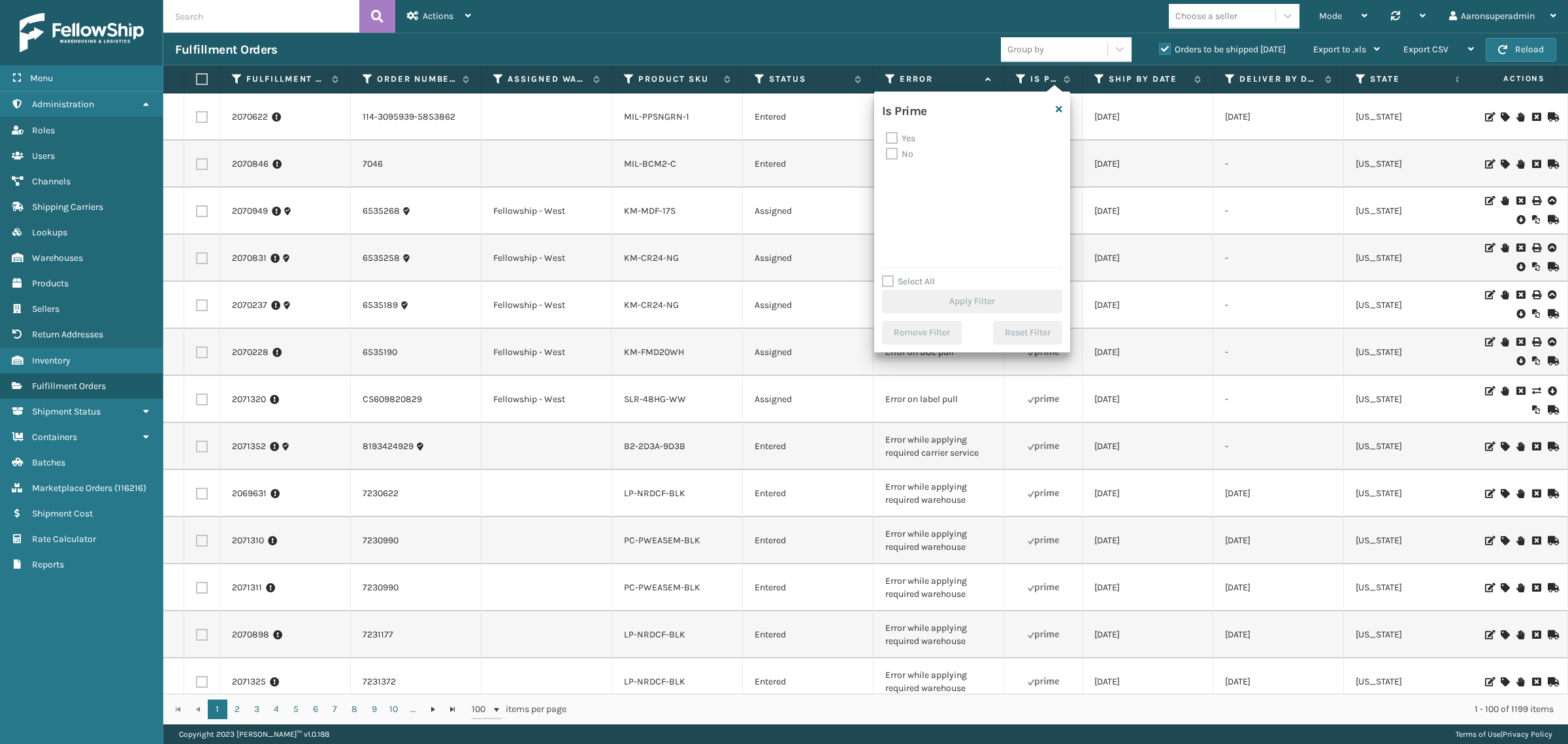
click at [906, 138] on label "Yes" at bounding box center [900, 138] width 30 height 11
click at [887, 138] on input "Yes" at bounding box center [886, 135] width 1 height 9
checkbox input "true"
click at [890, 293] on button "Apply Filter" at bounding box center [972, 301] width 180 height 24
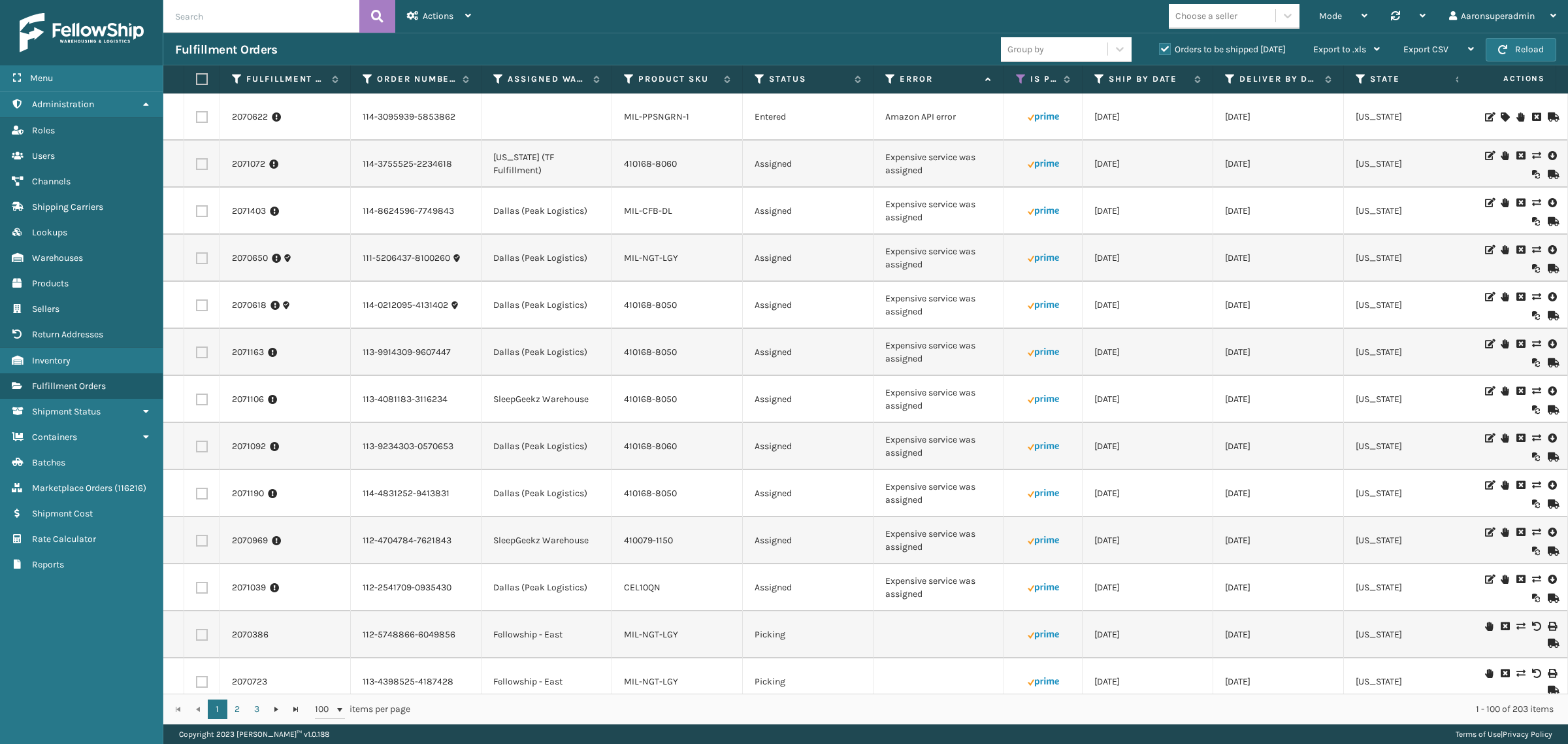
drag, startPoint x: 538, startPoint y: 694, endPoint x: 825, endPoint y: 710, distance: 287.4
click at [825, 710] on div "1 2 3 1 2 3 100 items per page 1 - 100 of 203 items" at bounding box center [866, 708] width 1405 height 31
click at [1532, 156] on icon at bounding box center [1536, 155] width 8 height 9
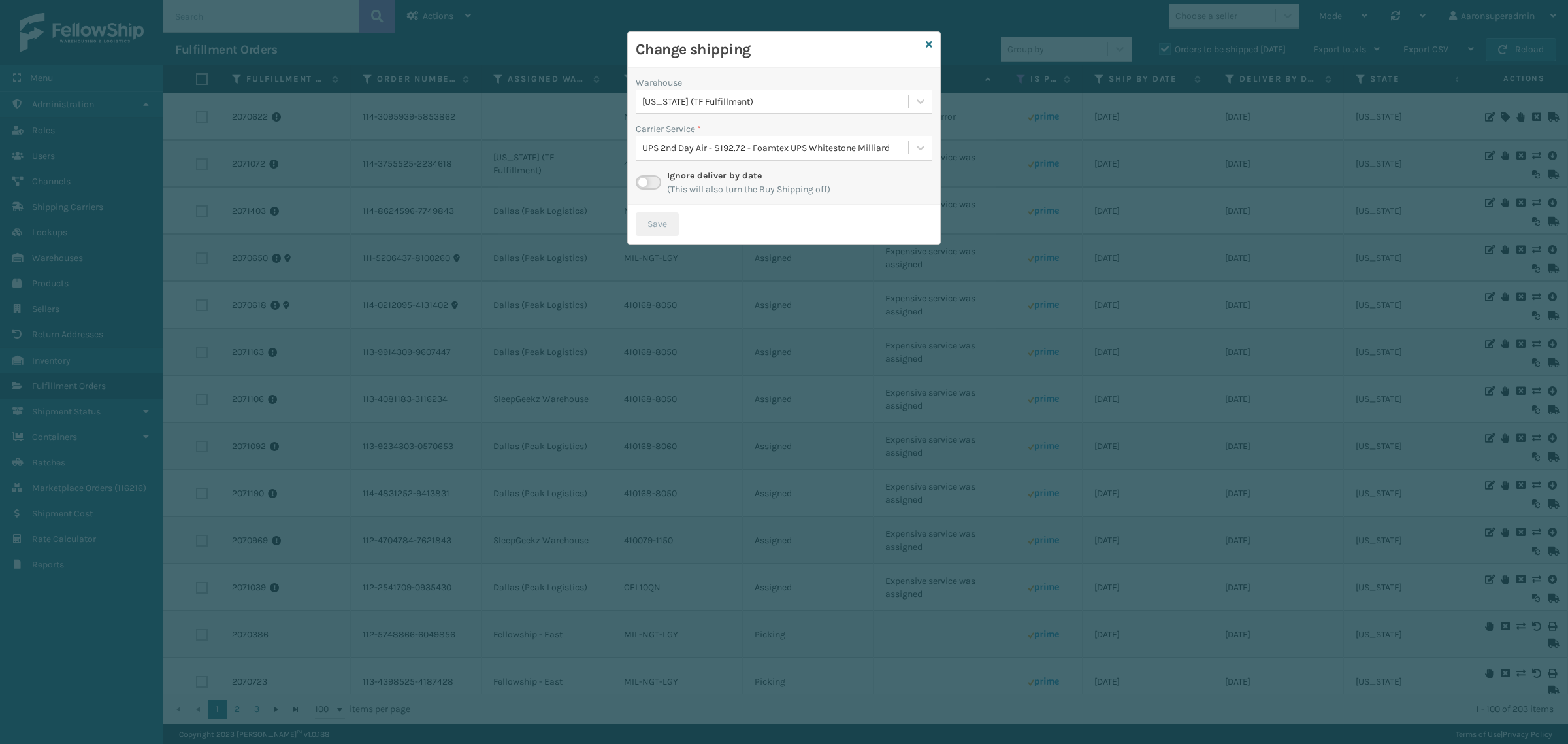
click at [664, 93] on div "[US_STATE] (TF Fulfillment)" at bounding box center [772, 102] width 272 height 22
click at [671, 175] on div "[PERSON_NAME] 775" at bounding box center [784, 182] width 296 height 24
click at [773, 155] on div "Select..." at bounding box center [772, 149] width 272 height 22
click at [928, 44] on icon at bounding box center [929, 44] width 7 height 9
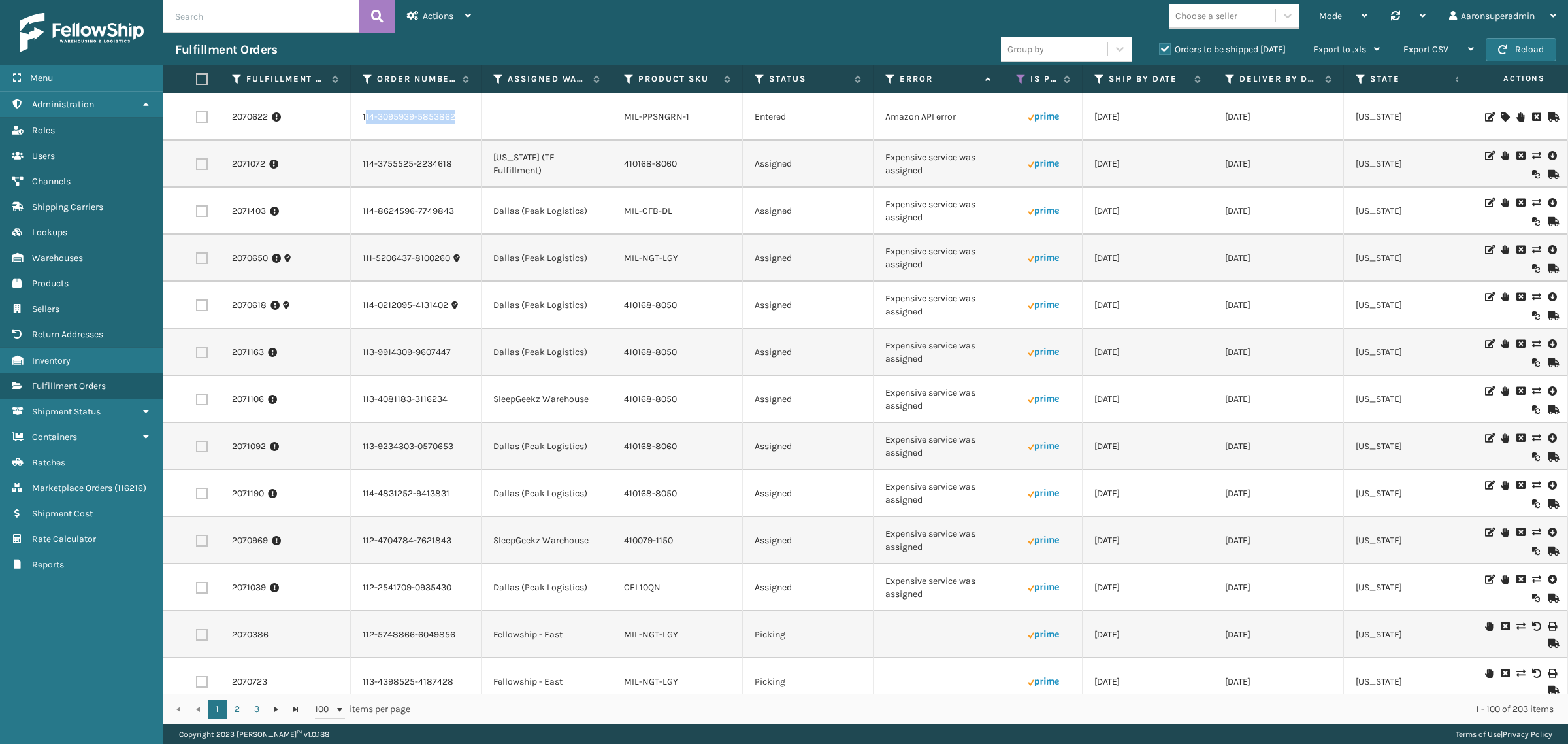
drag, startPoint x: 373, startPoint y: 123, endPoint x: 353, endPoint y: 122, distance: 20.0
copy link "114-3095939-5853862"
click at [1532, 114] on icon at bounding box center [1536, 116] width 8 height 9
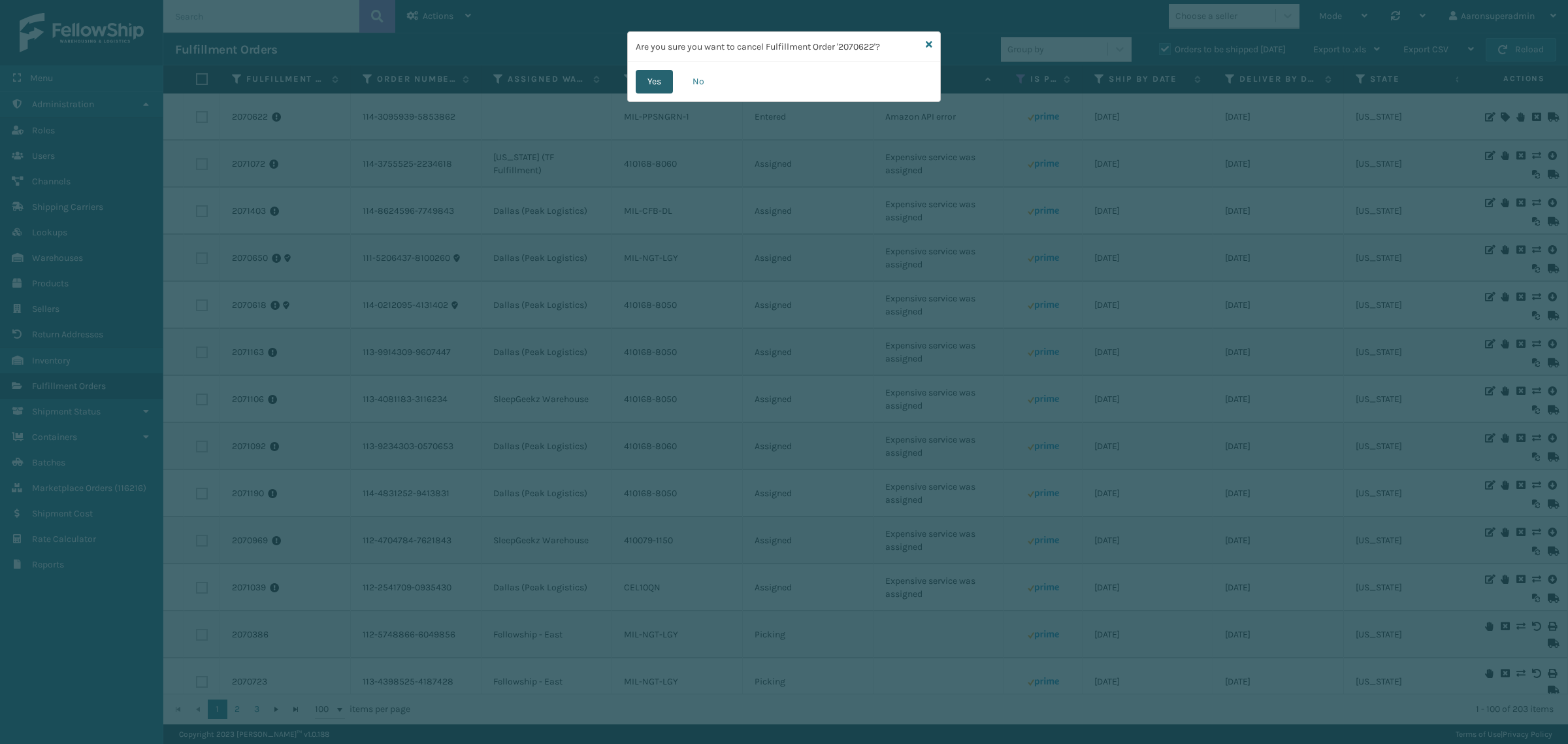
click at [660, 85] on button "Yes" at bounding box center [655, 82] width 38 height 24
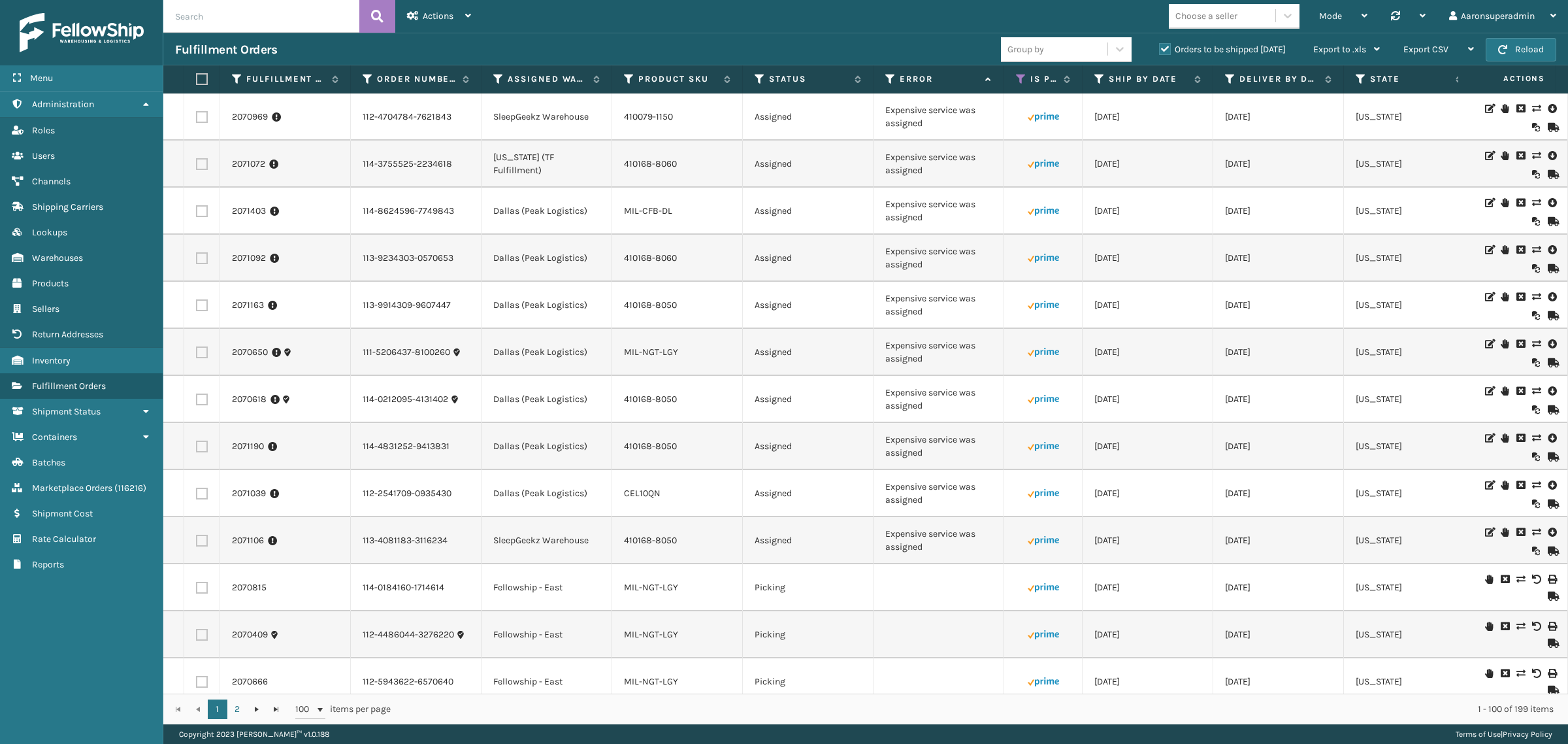
click at [203, 543] on td at bounding box center [202, 540] width 36 height 47
click at [203, 544] on label at bounding box center [202, 541] width 12 height 12
click at [197, 543] on input "checkbox" at bounding box center [196, 539] width 1 height 9
checkbox input "true"
click at [203, 498] on label at bounding box center [202, 493] width 12 height 12
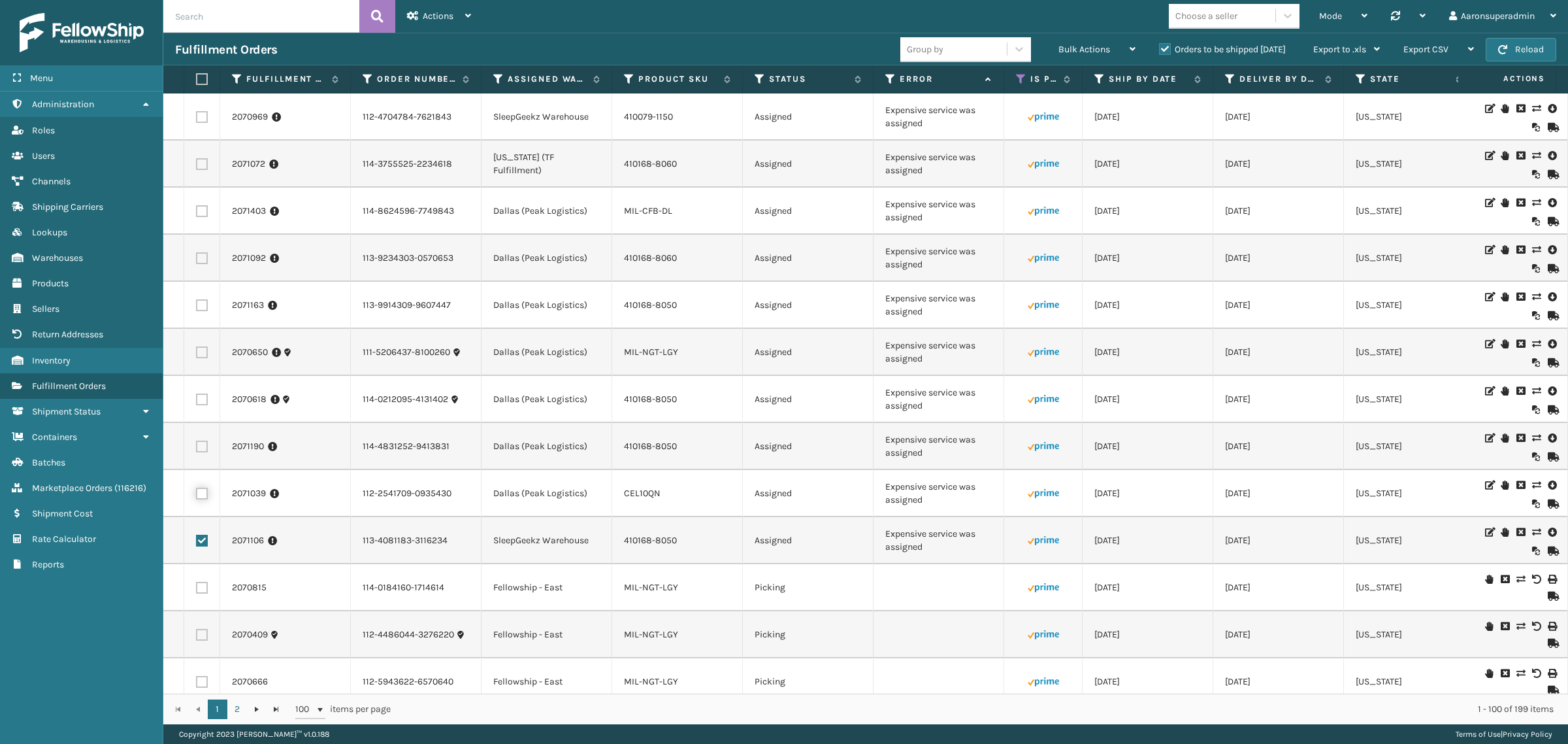
click at [197, 496] on input "checkbox" at bounding box center [196, 491] width 1 height 9
checkbox input "true"
click at [199, 443] on label at bounding box center [202, 447] width 12 height 12
click at [197, 443] on input "checkbox" at bounding box center [196, 445] width 1 height 9
checkbox input "true"
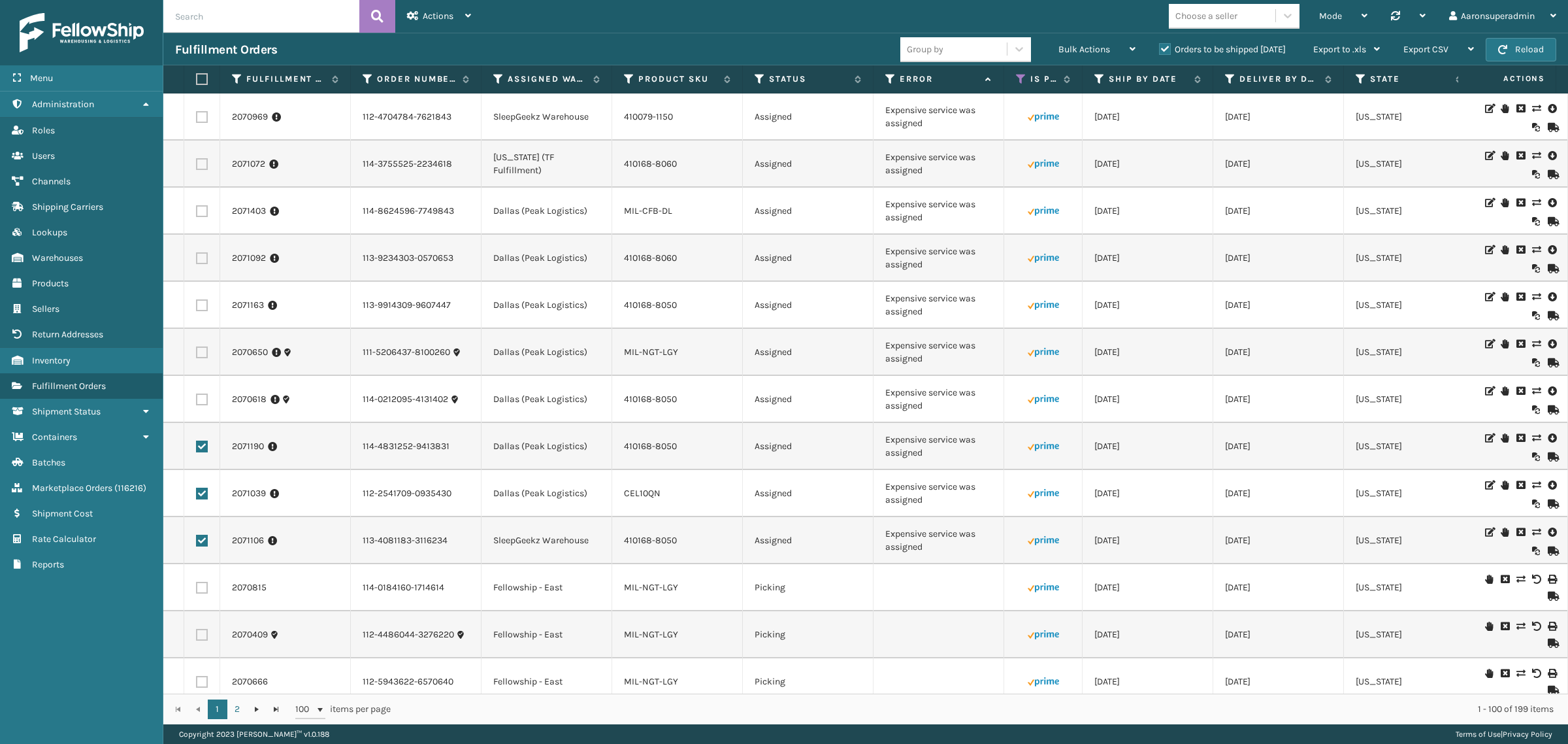
click at [206, 396] on label at bounding box center [202, 399] width 12 height 12
click at [197, 396] on input "checkbox" at bounding box center [196, 397] width 1 height 9
checkbox input "true"
click at [203, 350] on label at bounding box center [202, 353] width 12 height 12
click at [197, 350] on input "checkbox" at bounding box center [196, 351] width 1 height 9
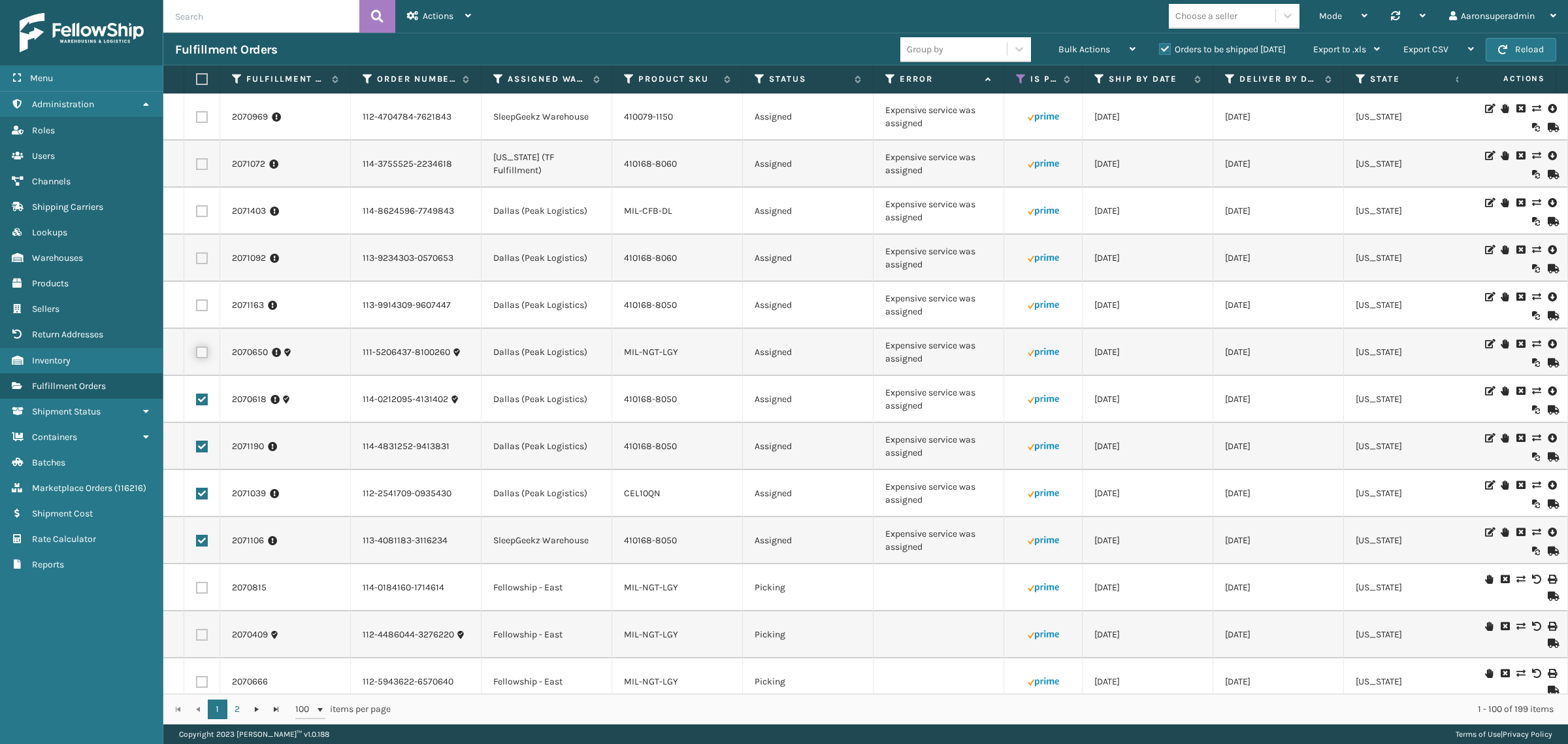
checkbox input "true"
click at [202, 305] on label at bounding box center [202, 305] width 12 height 12
click at [197, 305] on input "checkbox" at bounding box center [196, 303] width 1 height 9
checkbox input "true"
click at [197, 257] on label at bounding box center [202, 259] width 12 height 12
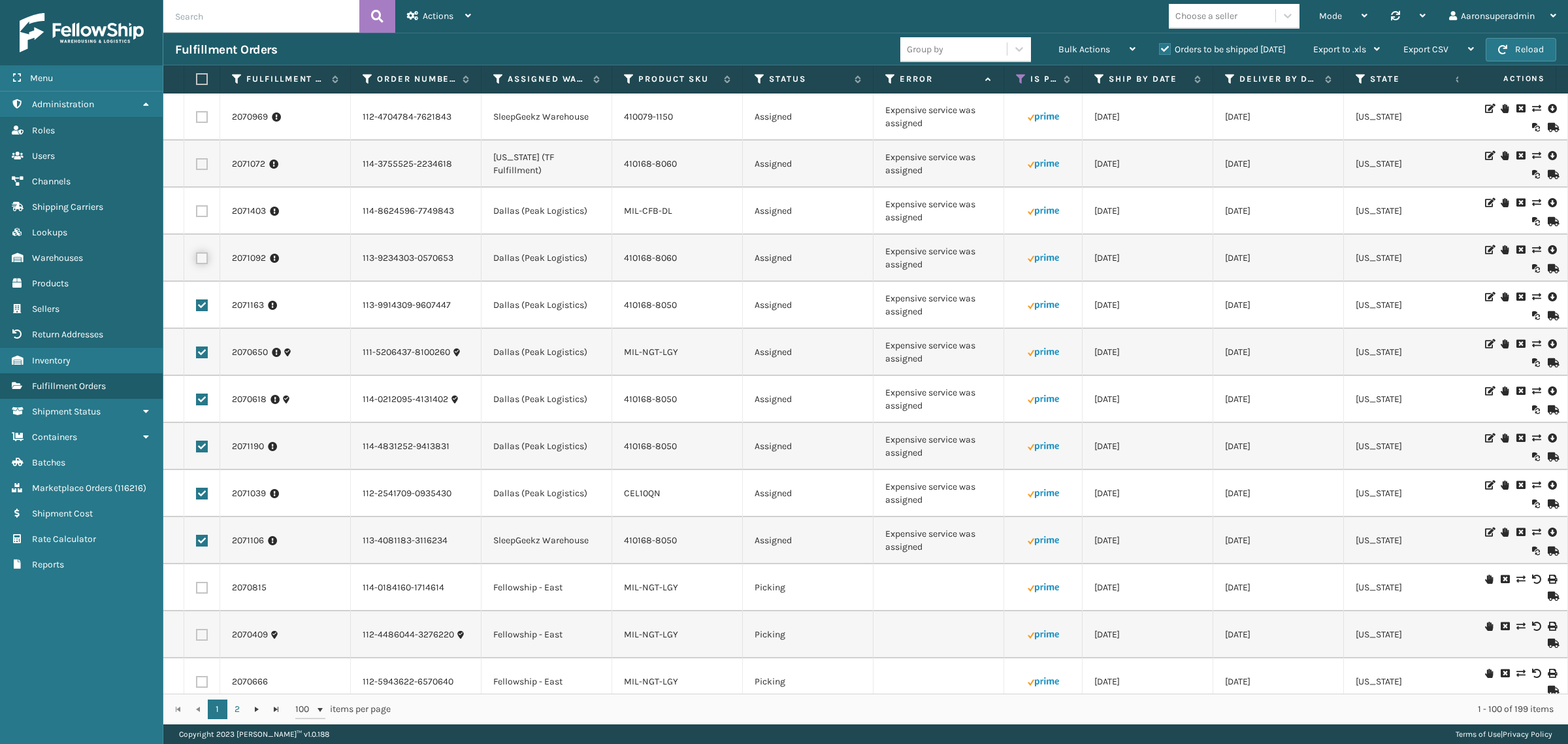
click at [197, 257] on input "checkbox" at bounding box center [196, 257] width 1 height 9
checkbox input "true"
drag, startPoint x: 201, startPoint y: 212, endPoint x: 201, endPoint y: 200, distance: 12.0
click at [201, 212] on label at bounding box center [202, 211] width 12 height 12
click at [197, 212] on input "checkbox" at bounding box center [196, 209] width 1 height 9
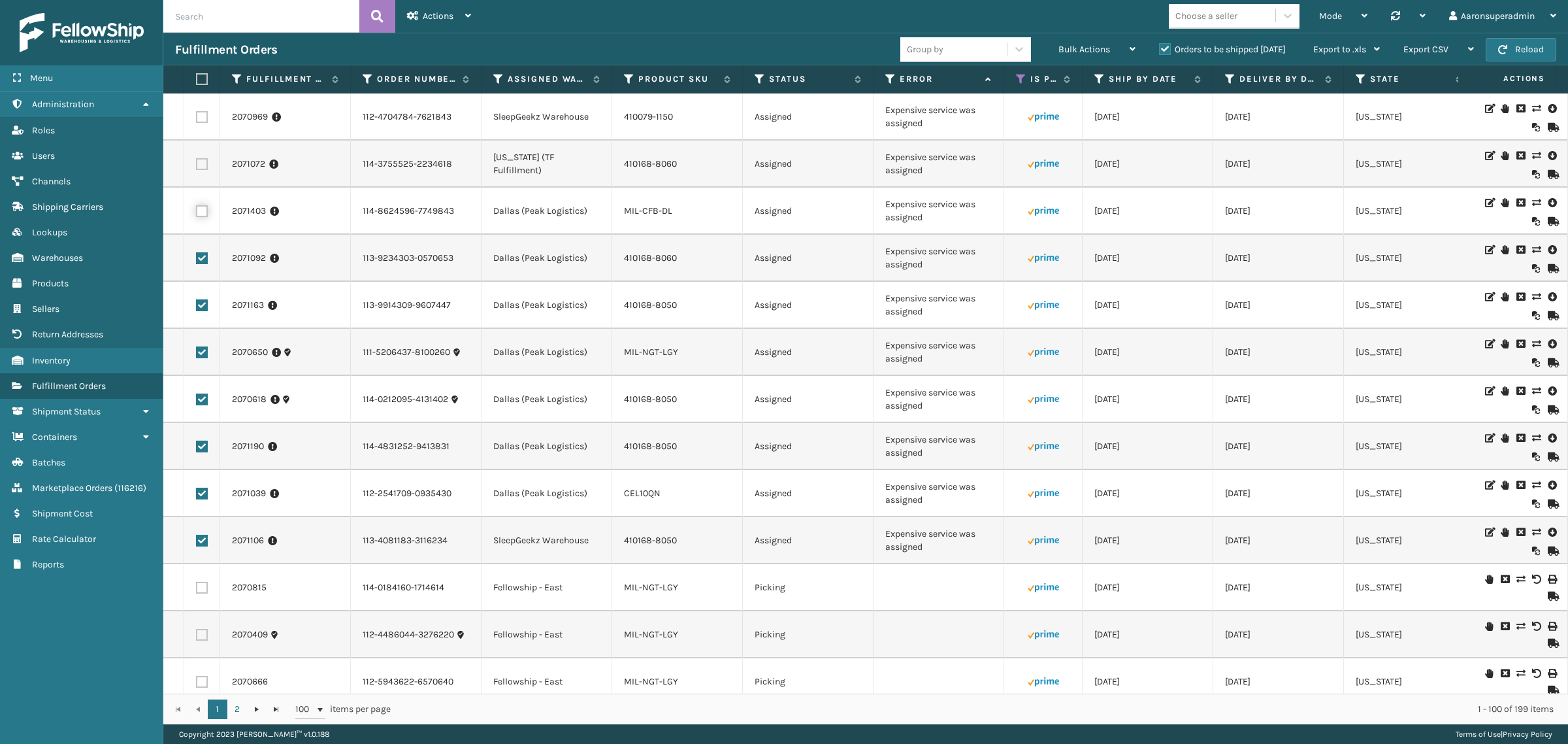
checkbox input "true"
click at [207, 162] on label at bounding box center [202, 164] width 12 height 12
click at [197, 162] on input "checkbox" at bounding box center [196, 162] width 1 height 9
checkbox input "true"
click at [197, 112] on label at bounding box center [202, 117] width 12 height 12
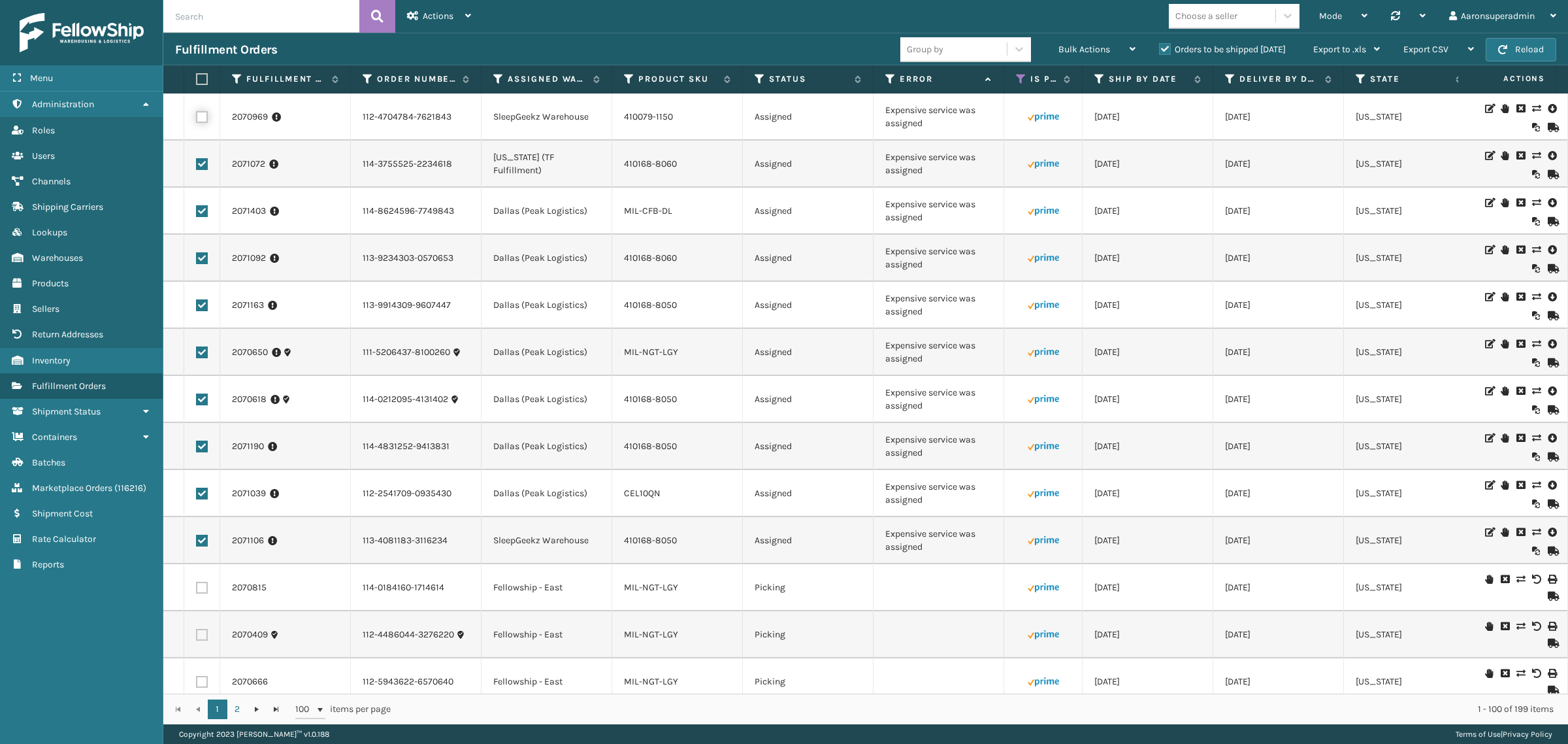
click at [197, 112] on input "checkbox" at bounding box center [196, 115] width 1 height 9
checkbox input "true"
click at [1077, 54] on div "Bulk Actions" at bounding box center [1098, 50] width 77 height 33
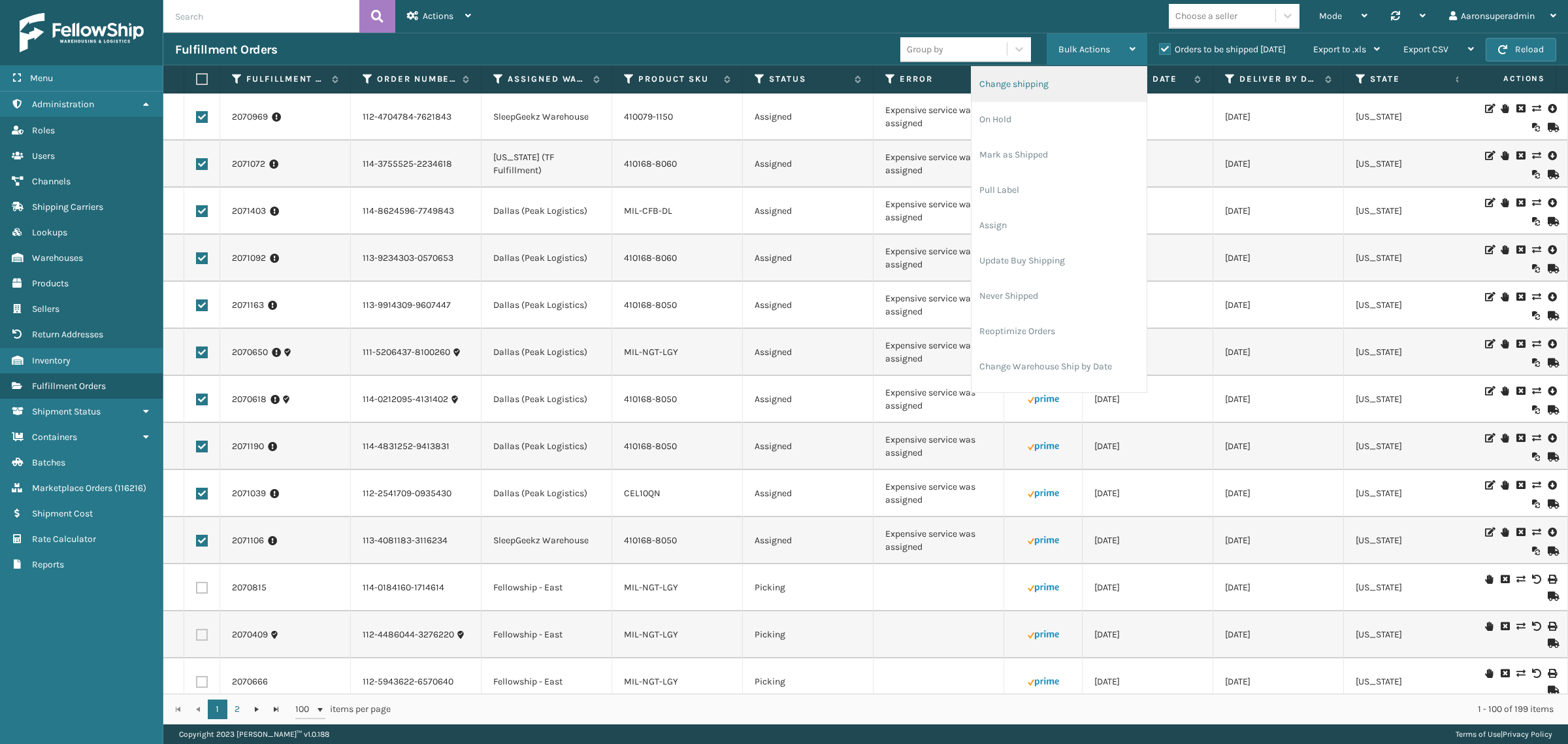
click at [1043, 80] on li "Change shipping" at bounding box center [1059, 84] width 175 height 36
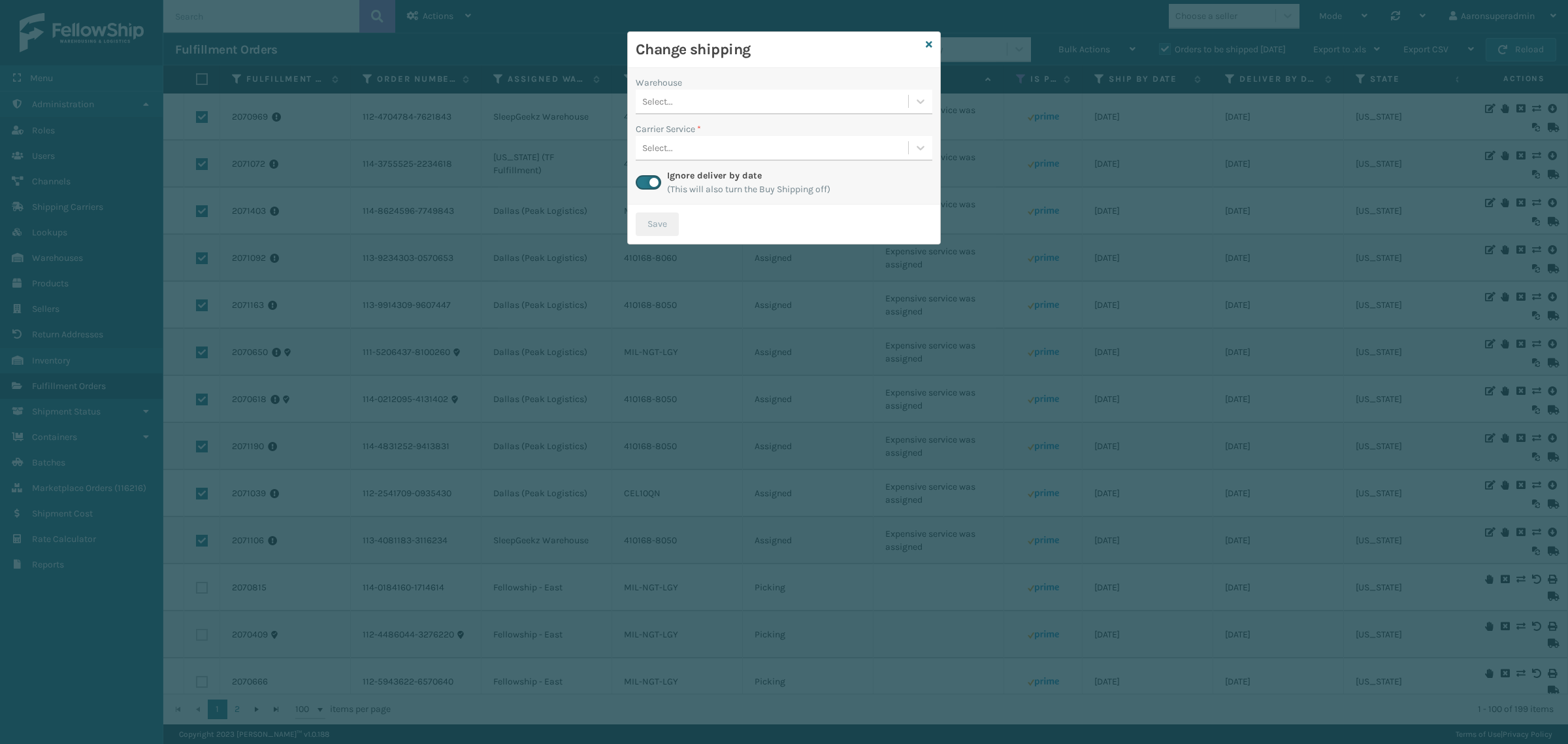
click at [714, 108] on div "Select..." at bounding box center [772, 102] width 272 height 22
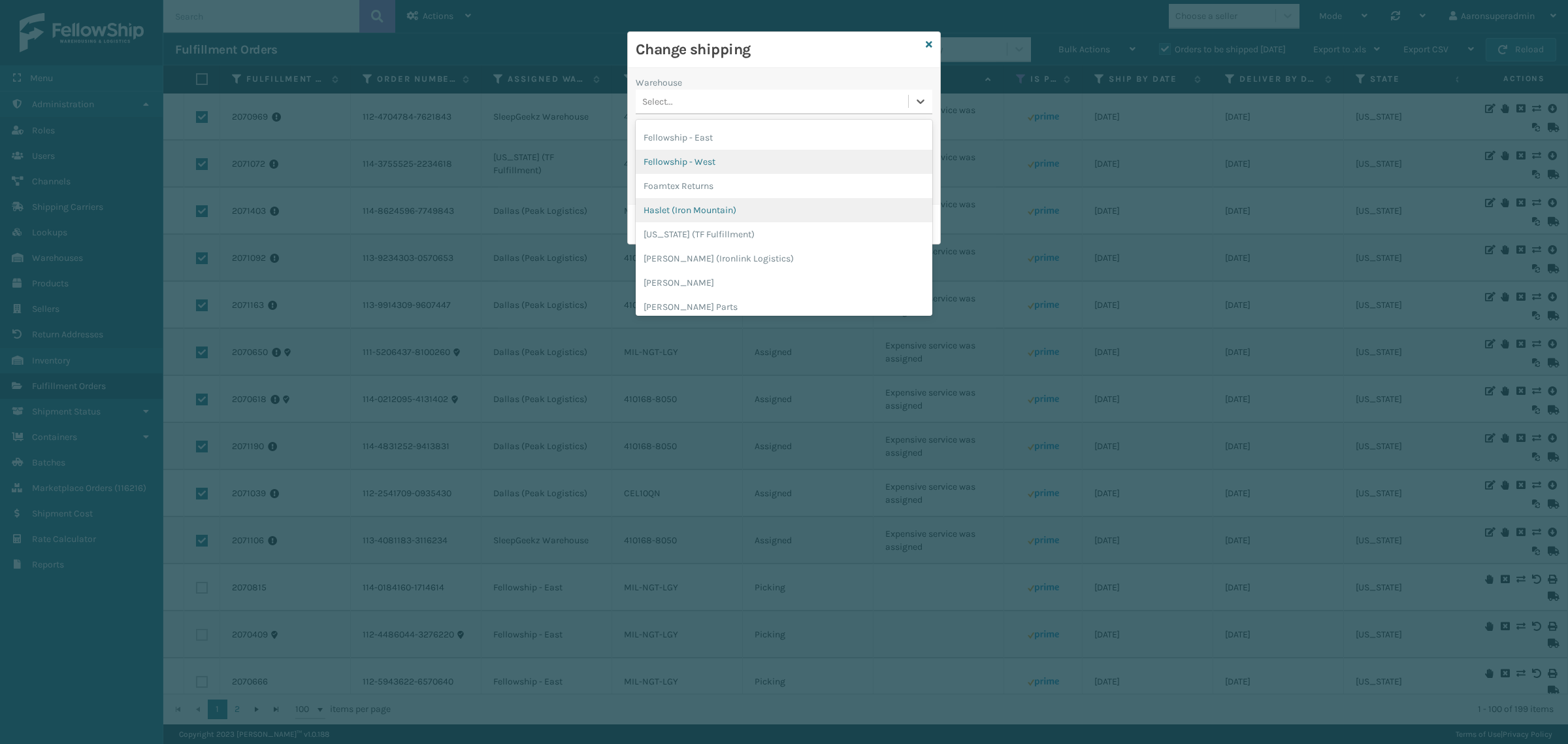
scroll to position [27, 0]
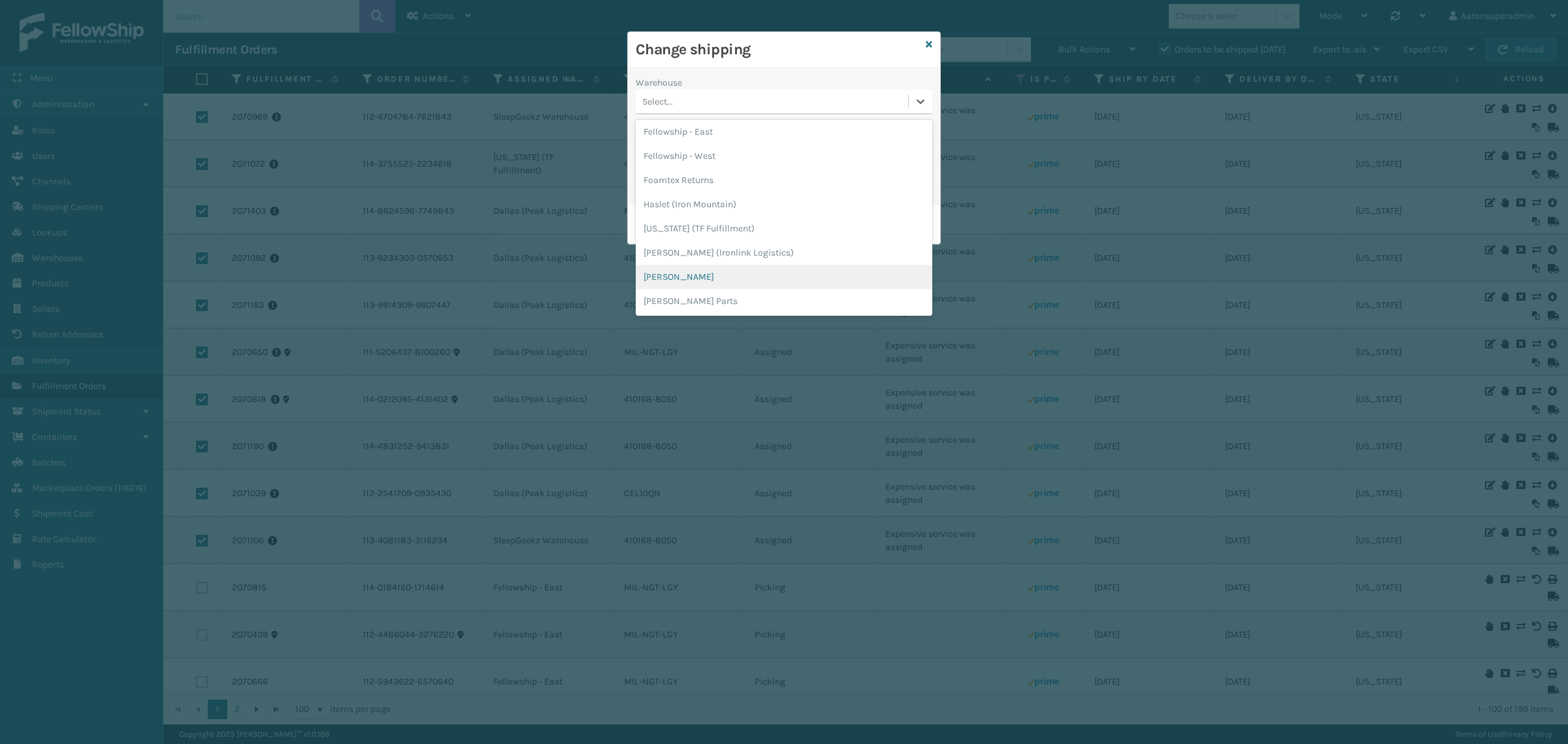
click at [674, 275] on div "[PERSON_NAME]" at bounding box center [784, 276] width 296 height 24
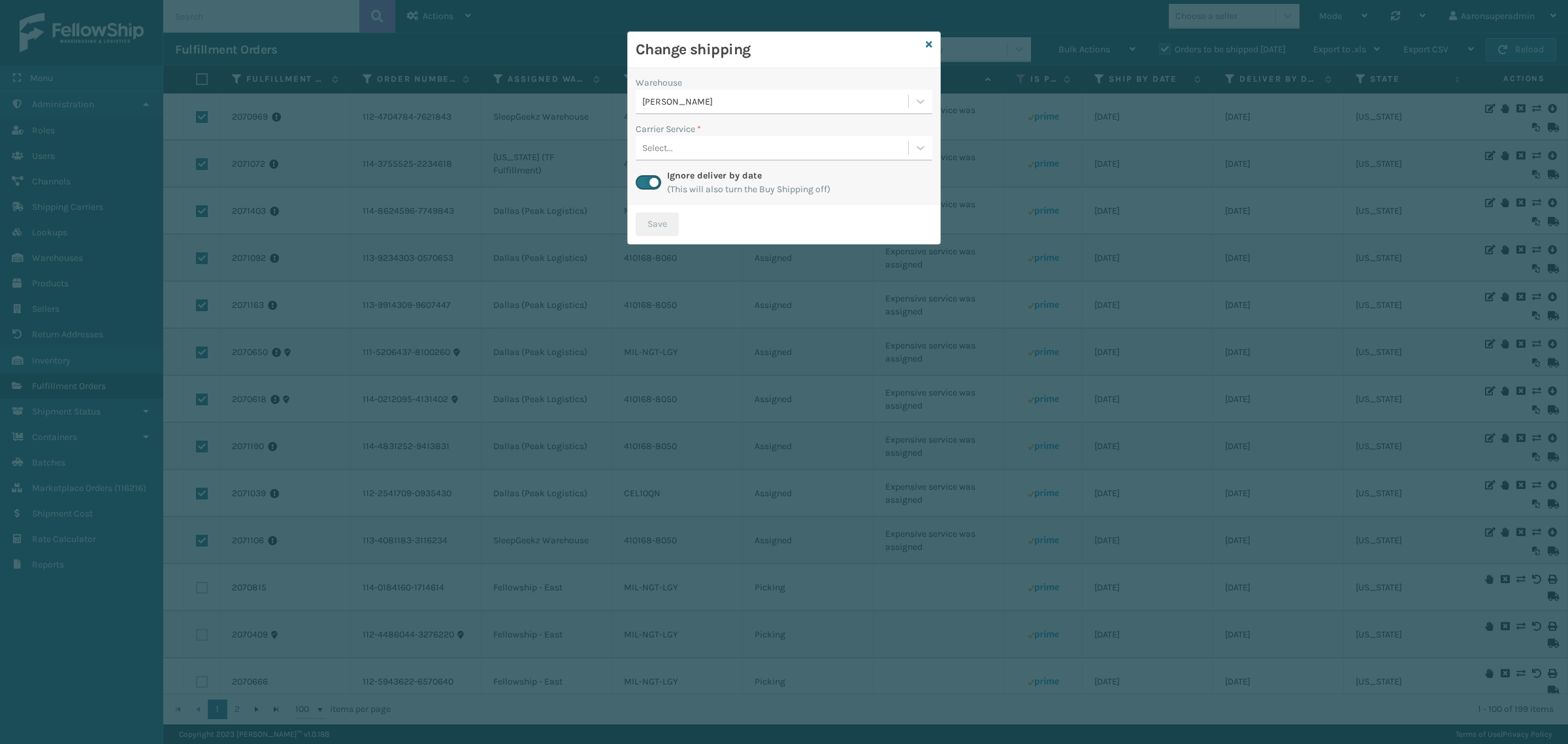
drag, startPoint x: 658, startPoint y: 179, endPoint x: 679, endPoint y: 142, distance: 42.5
click at [658, 177] on label at bounding box center [649, 182] width 26 height 15
click at [644, 177] on input "checkbox" at bounding box center [640, 179] width 9 height 9
checkbox input "false"
click at [679, 142] on div "Select..." at bounding box center [772, 149] width 272 height 22
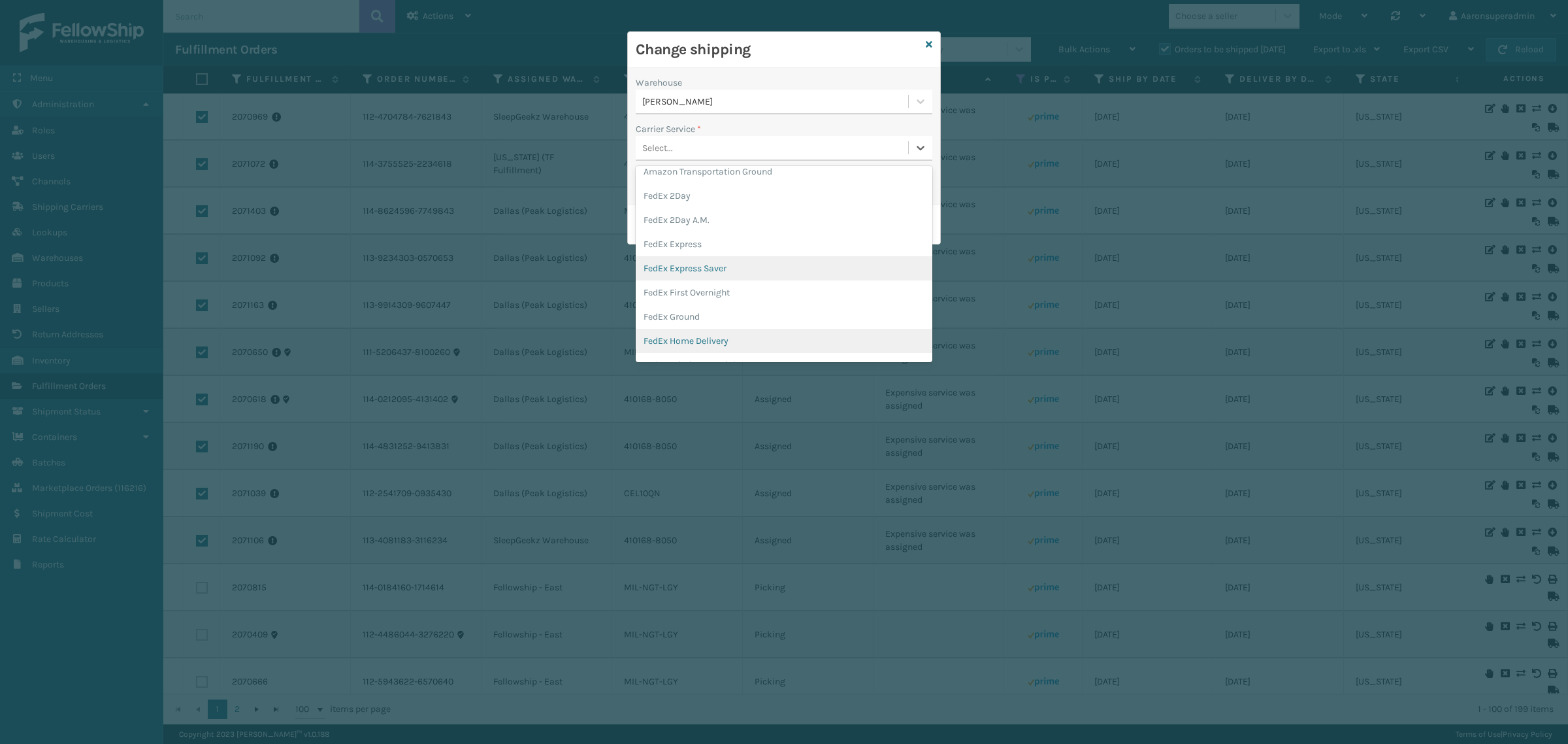
scroll to position [54, 0]
click at [705, 321] on div "FedEx Home Delivery" at bounding box center [784, 320] width 296 height 24
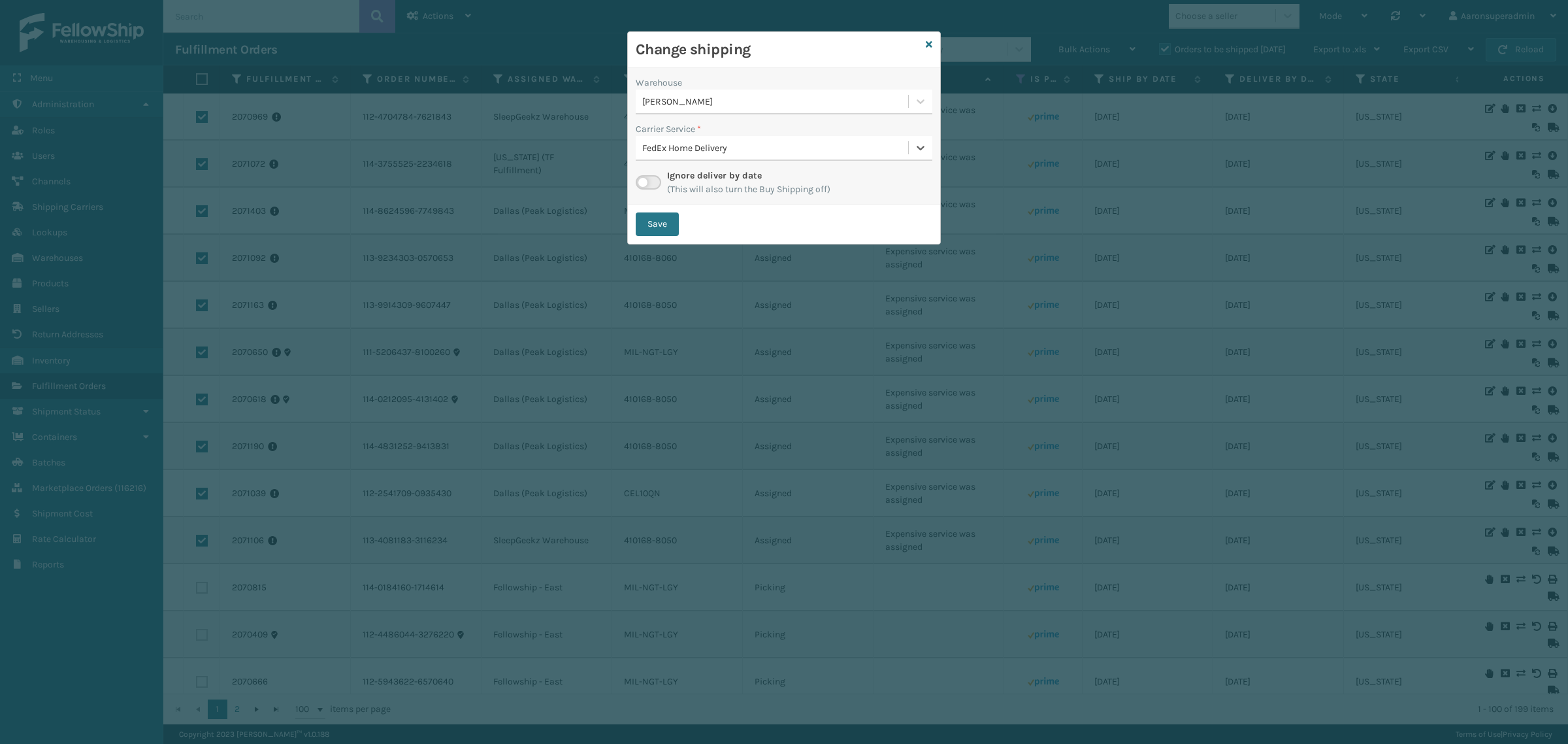
click at [650, 227] on button "Save" at bounding box center [658, 224] width 44 height 24
checkbox input "false"
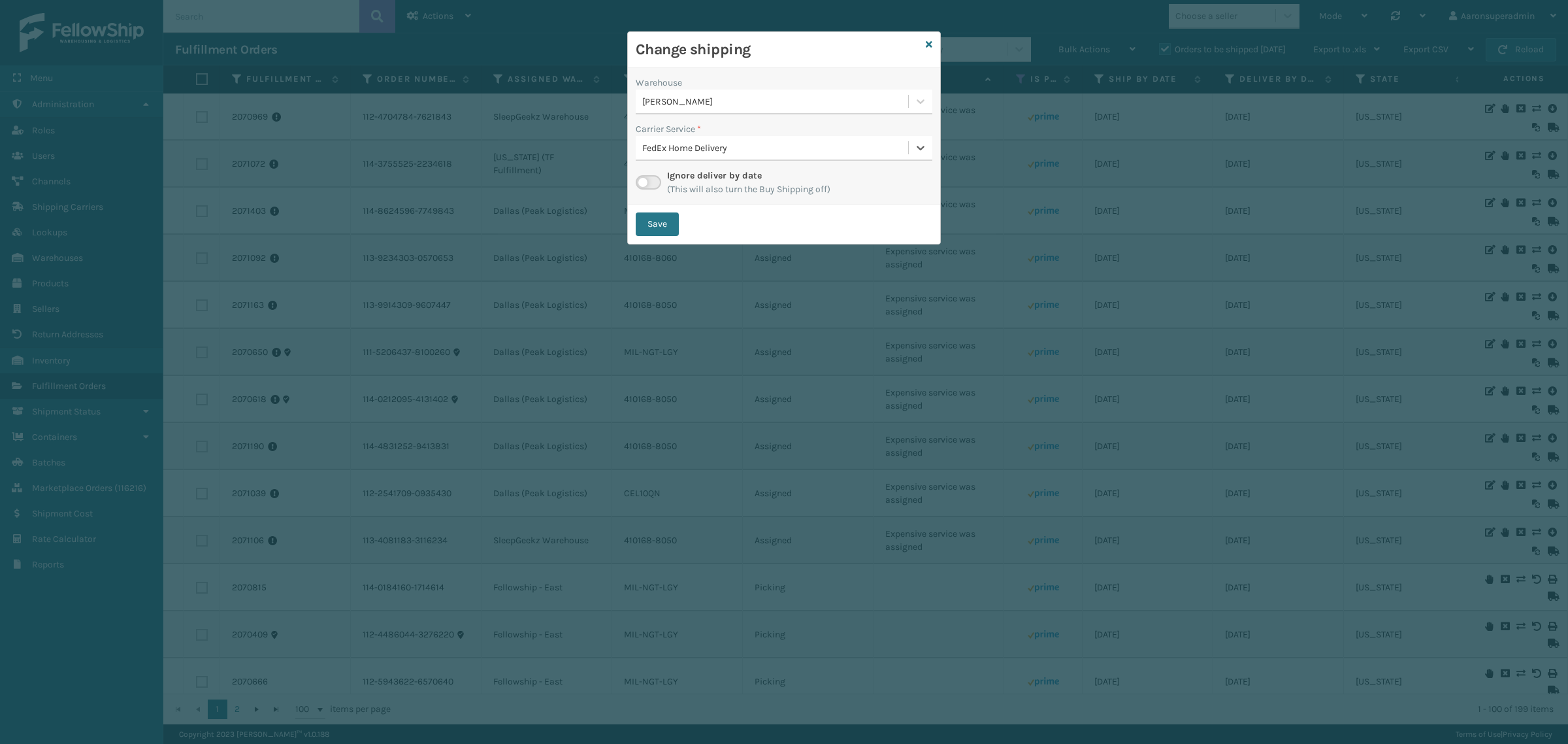
checkbox input "false"
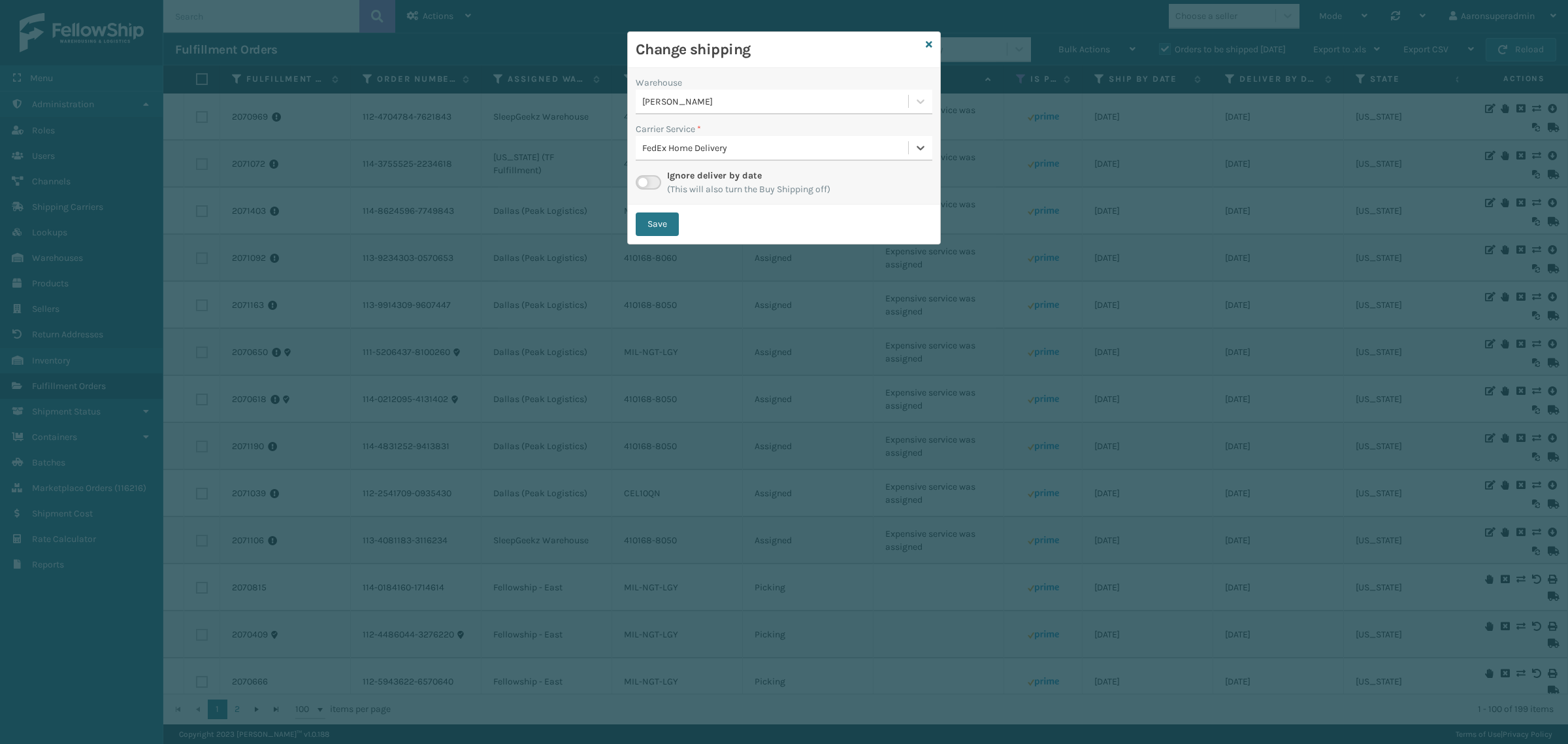
checkbox input "false"
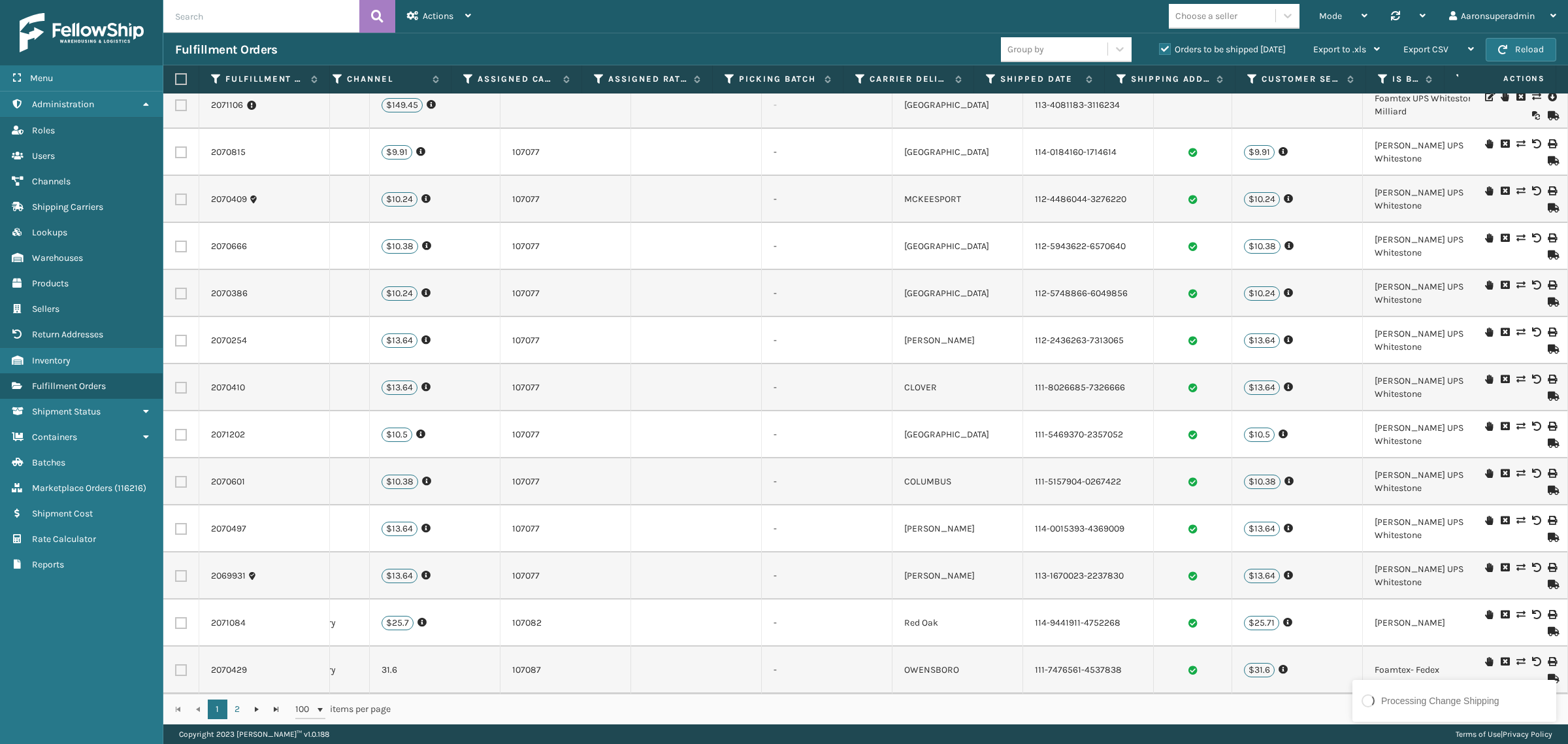
scroll to position [0, 1889]
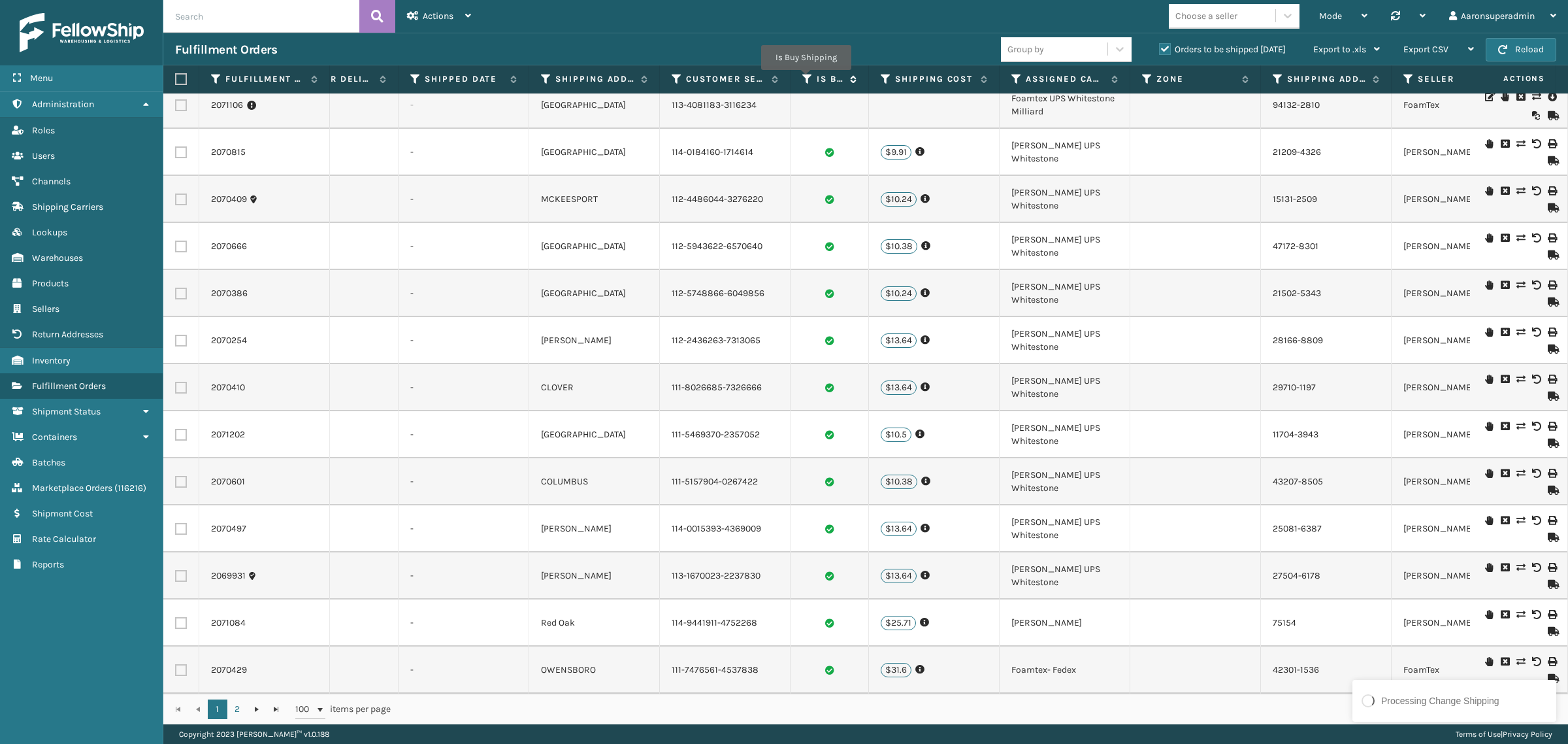
click at [805, 79] on icon at bounding box center [807, 79] width 11 height 12
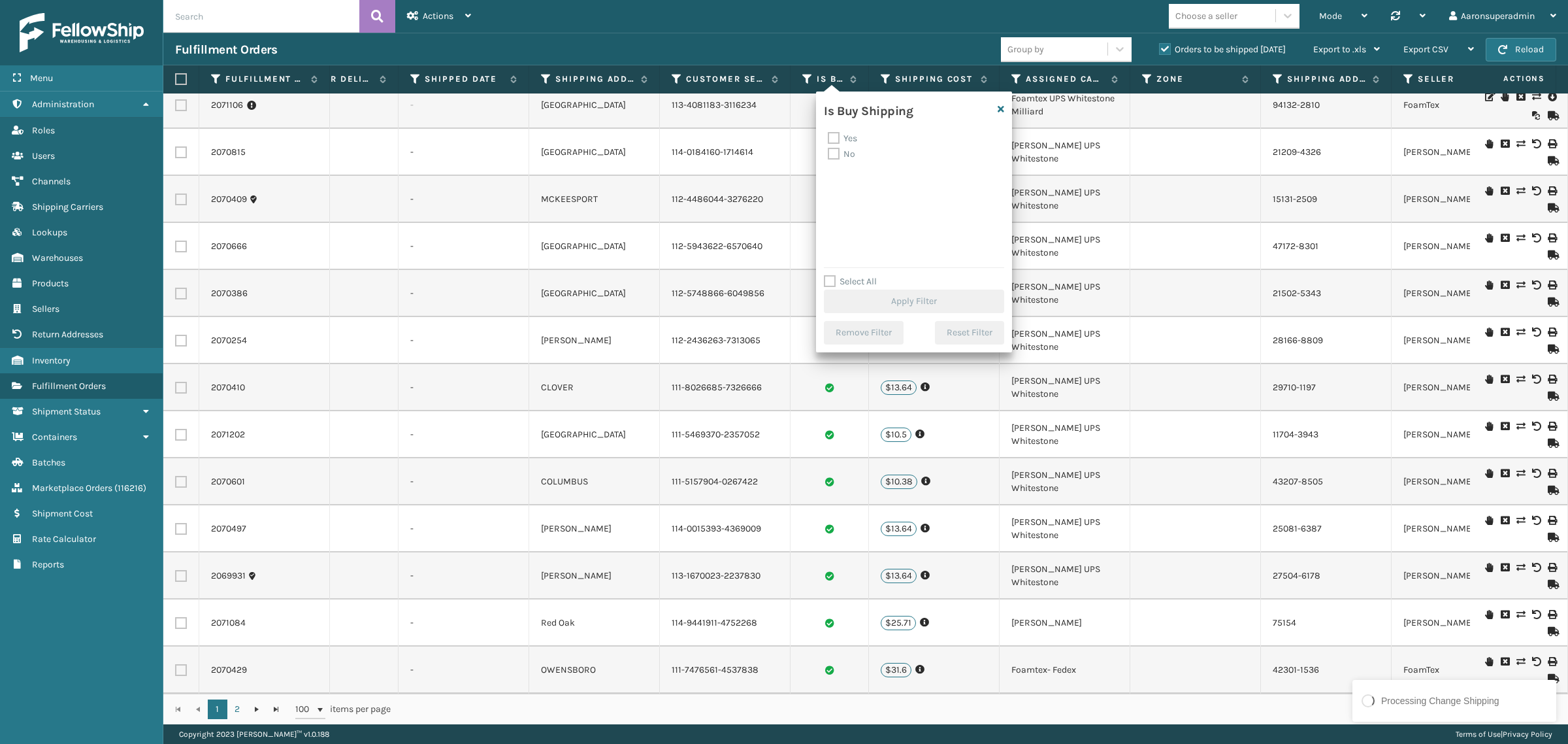
click at [833, 155] on label "No" at bounding box center [842, 154] width 28 height 11
click at [828, 155] on input "No" at bounding box center [828, 151] width 1 height 9
checkbox input "true"
click at [861, 297] on button "Apply Filter" at bounding box center [914, 301] width 180 height 24
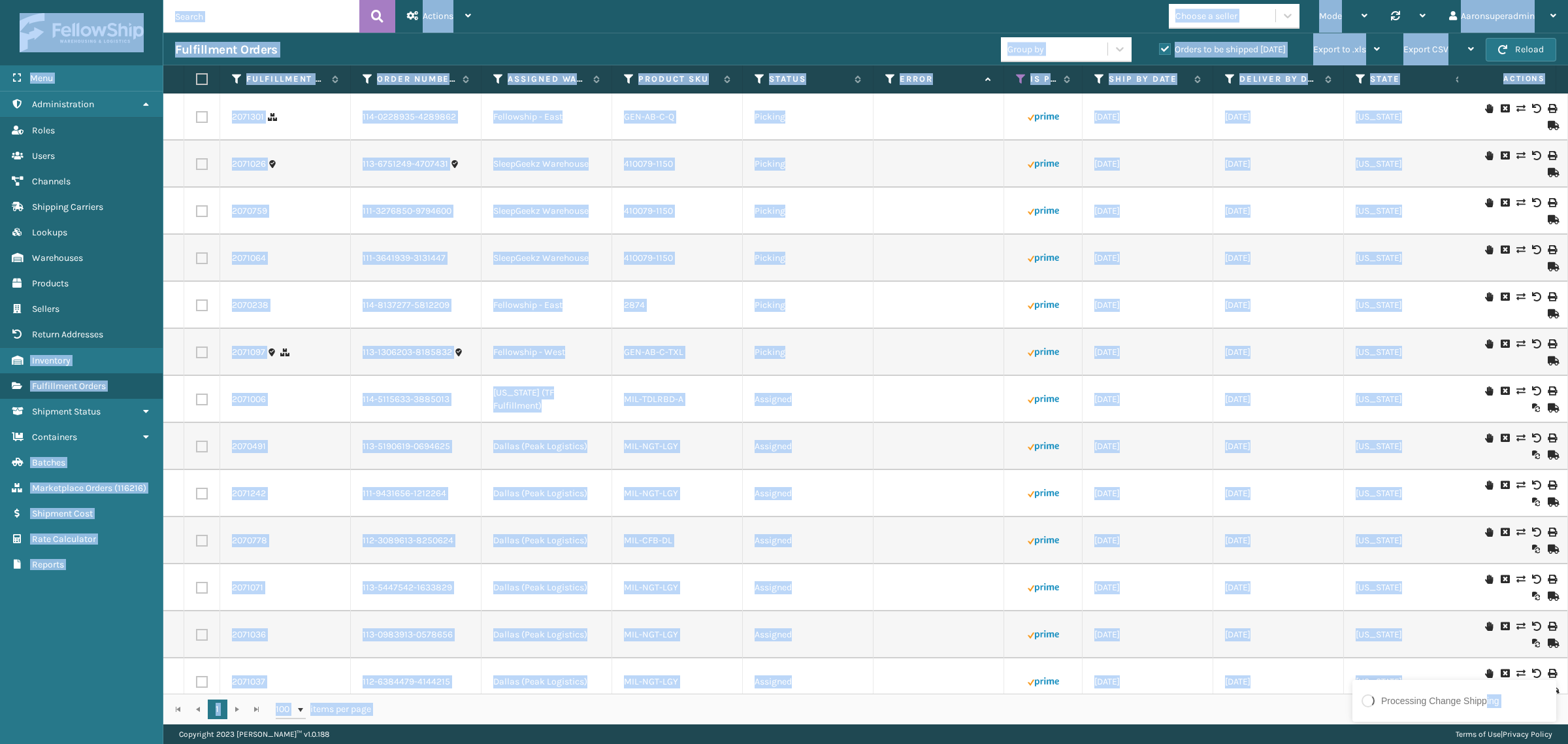
drag, startPoint x: 1487, startPoint y: 695, endPoint x: 1027, endPoint y: 706, distance: 460.1
click at [1031, 0] on div "Processing Change Shipping Menu Batches Administration Batches Roles Batches Us…" at bounding box center [784, 0] width 1568 height 0
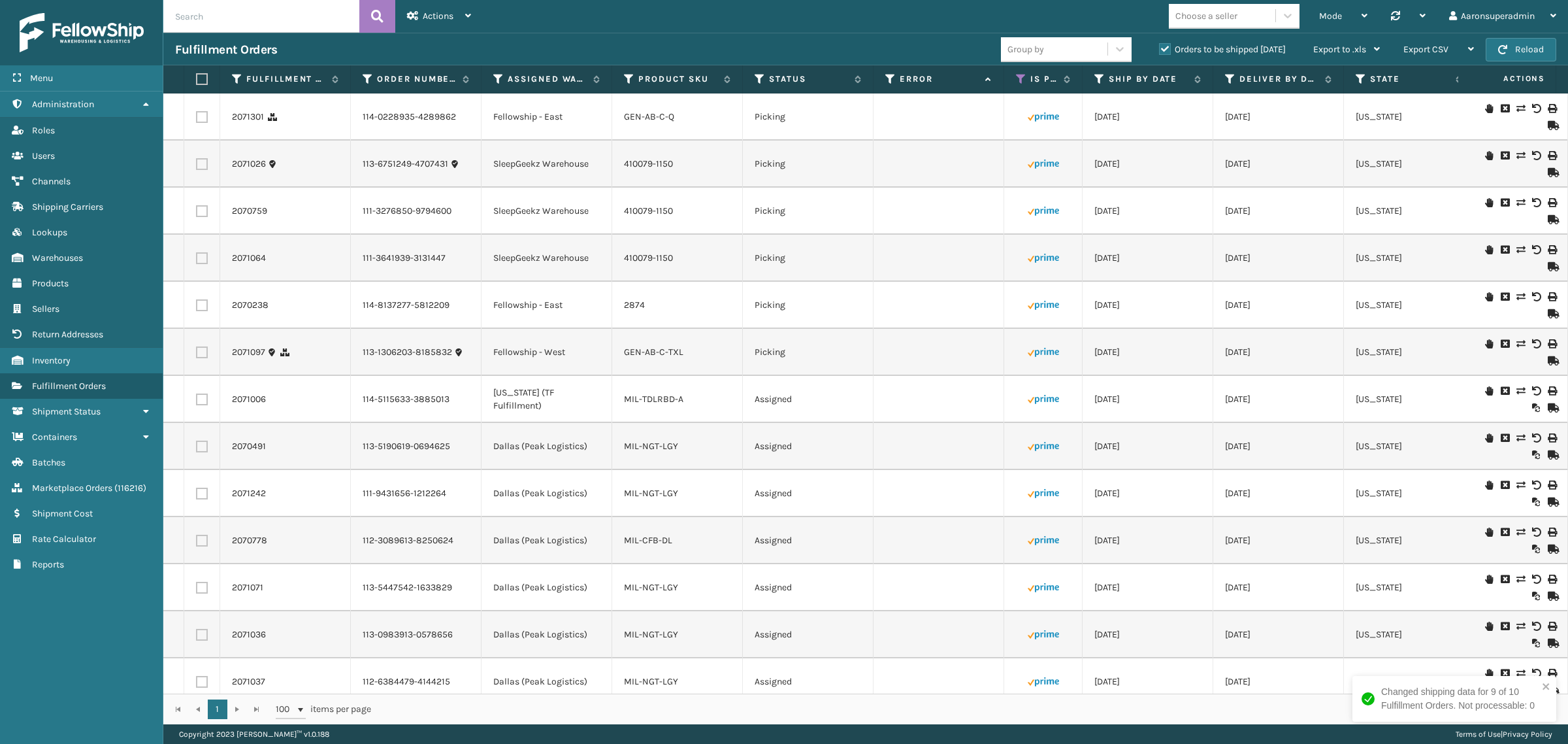
click at [794, 254] on td "Picking" at bounding box center [808, 258] width 131 height 47
click at [526, 76] on label "Assigned Warehouse" at bounding box center [548, 79] width 79 height 12
click at [240, 116] on link "2070238" at bounding box center [250, 116] width 37 height 13
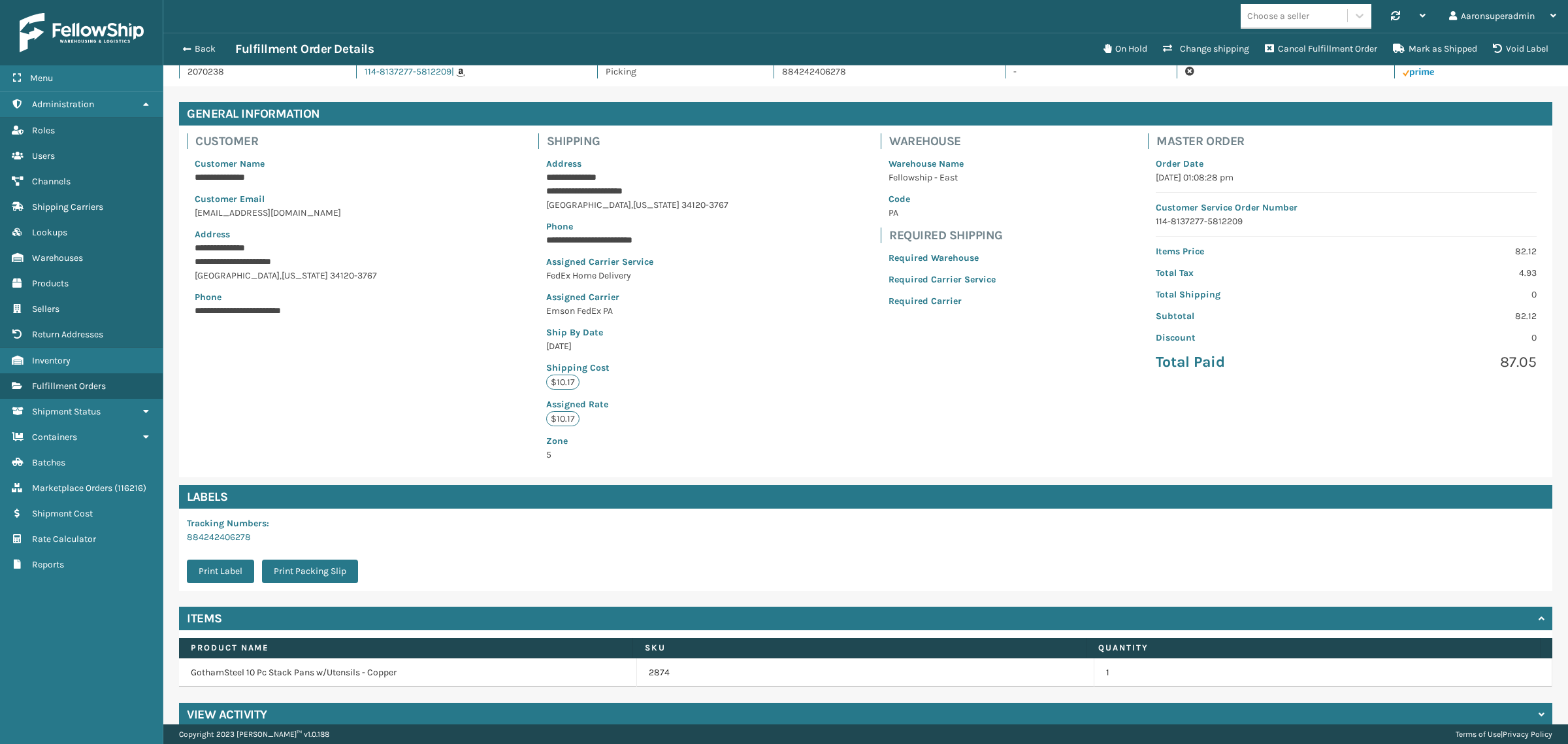
scroll to position [44, 0]
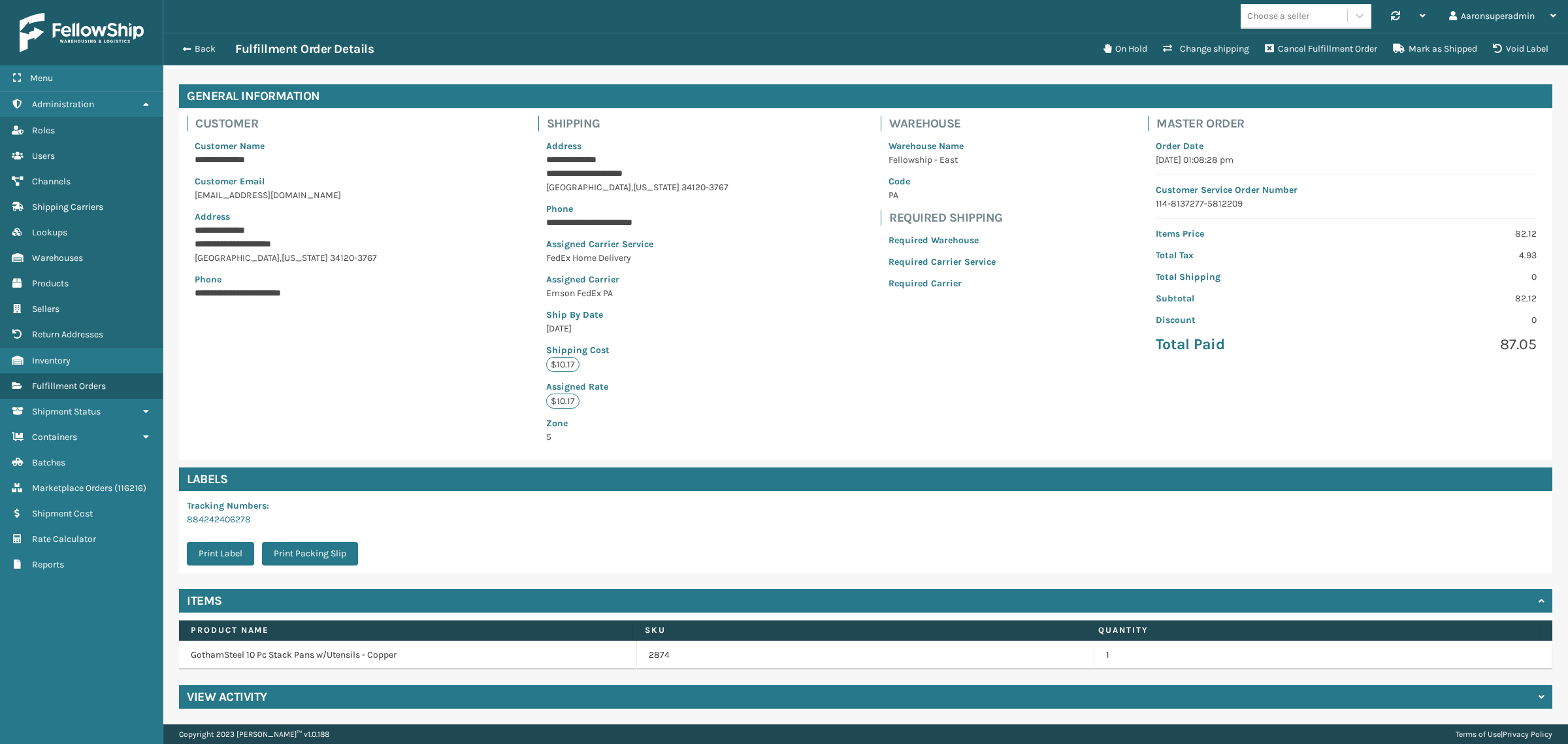
click at [217, 707] on div "View Activity" at bounding box center [866, 696] width 1373 height 24
